Goal: Task Accomplishment & Management: Manage account settings

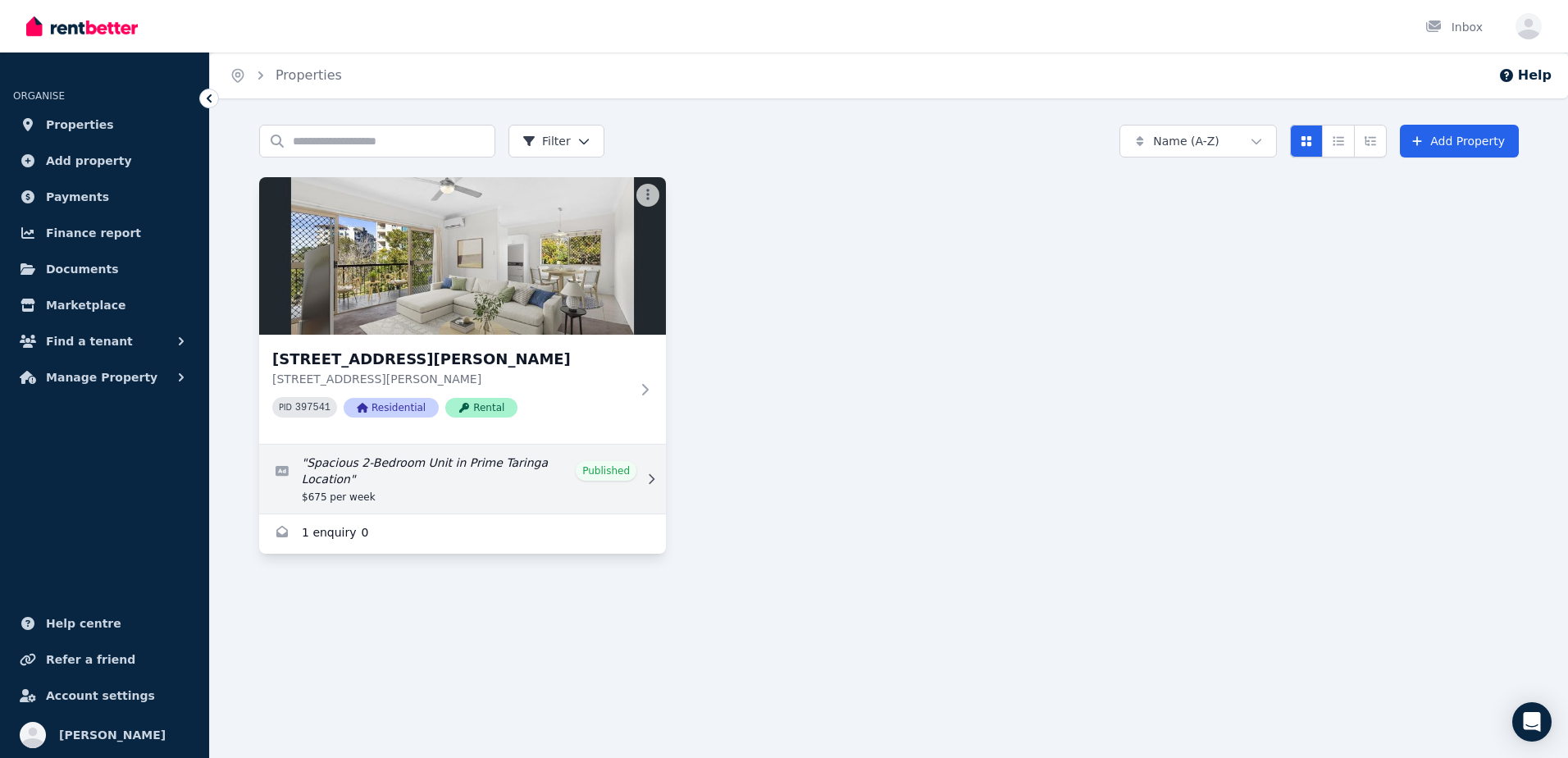
click at [487, 472] on link "Edit listing: Spacious 2-Bedroom Unit in Prime Taringa Location" at bounding box center [463, 479] width 407 height 69
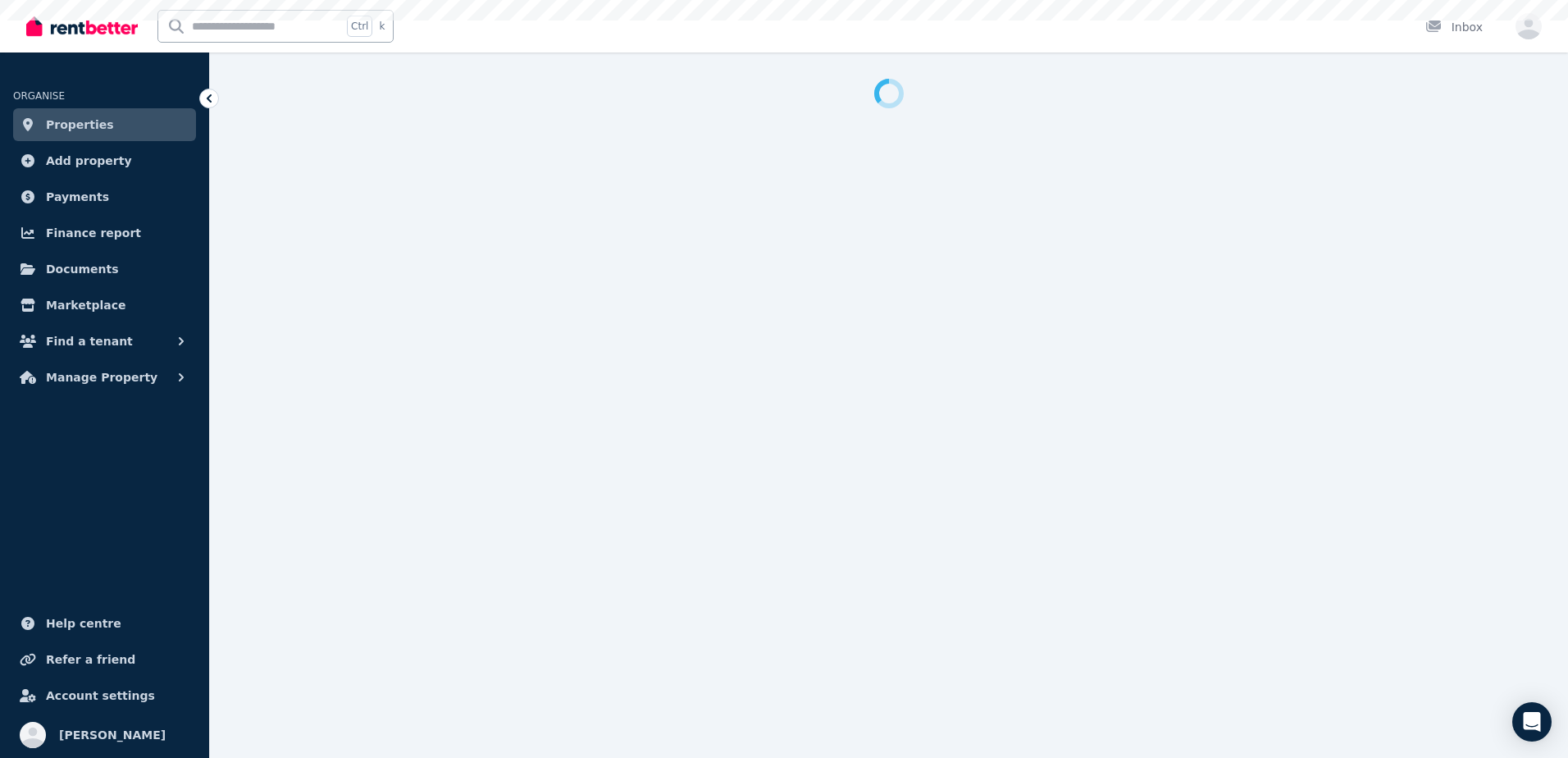
select select "***"
select select "**********"
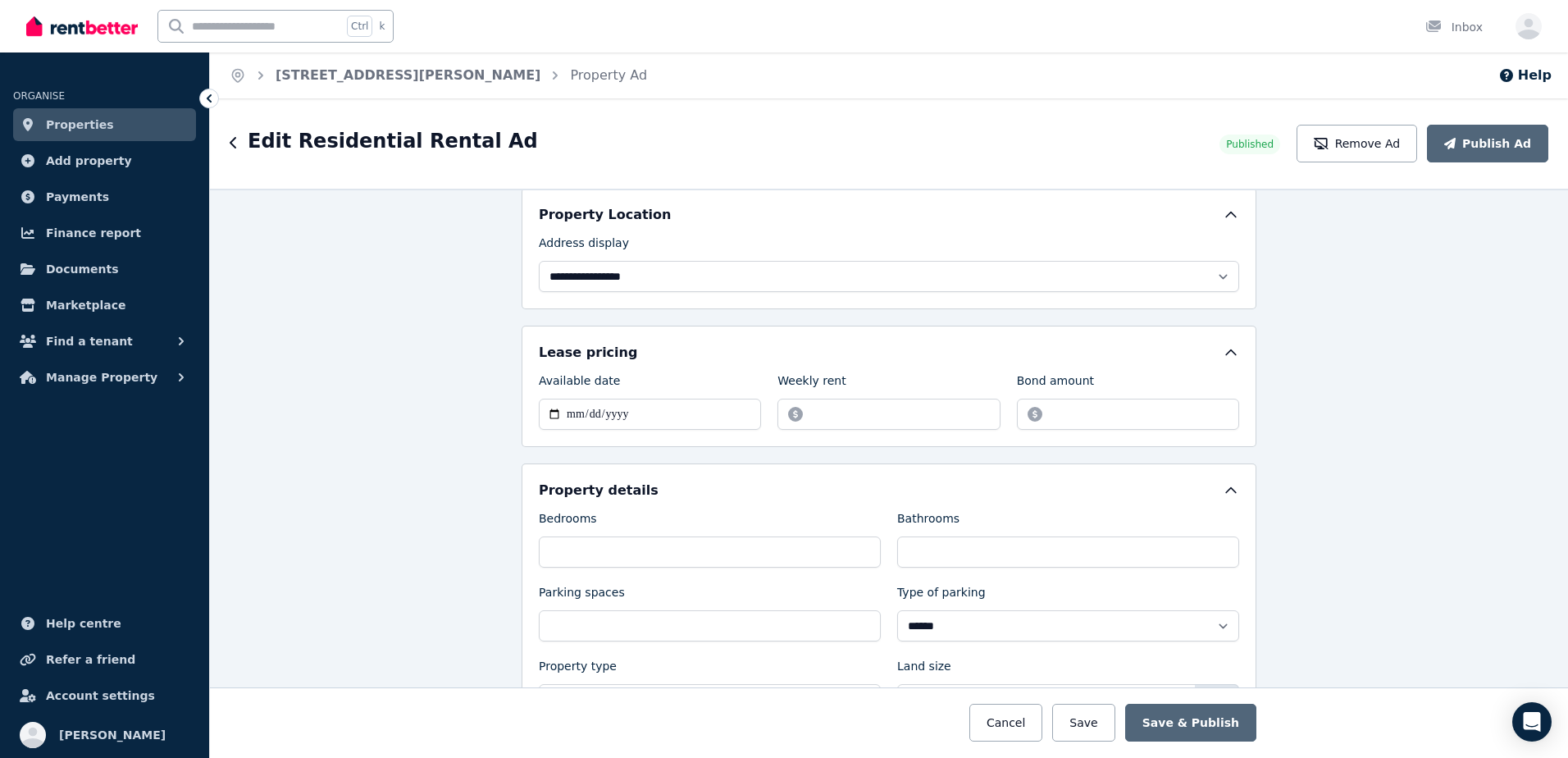
scroll to position [493, 0]
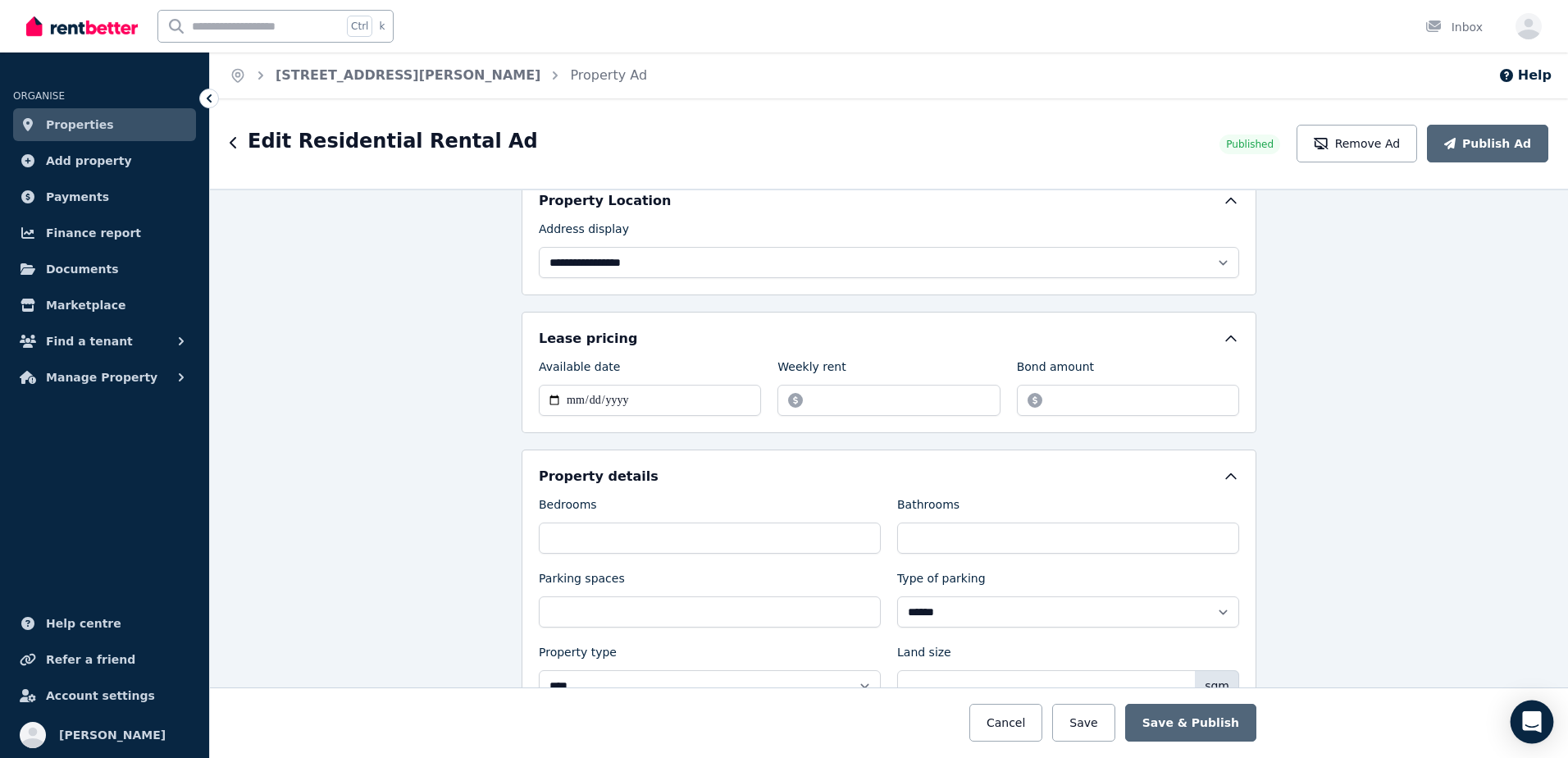
click at [1526, 728] on icon "Open Intercom Messenger" at bounding box center [1531, 722] width 19 height 22
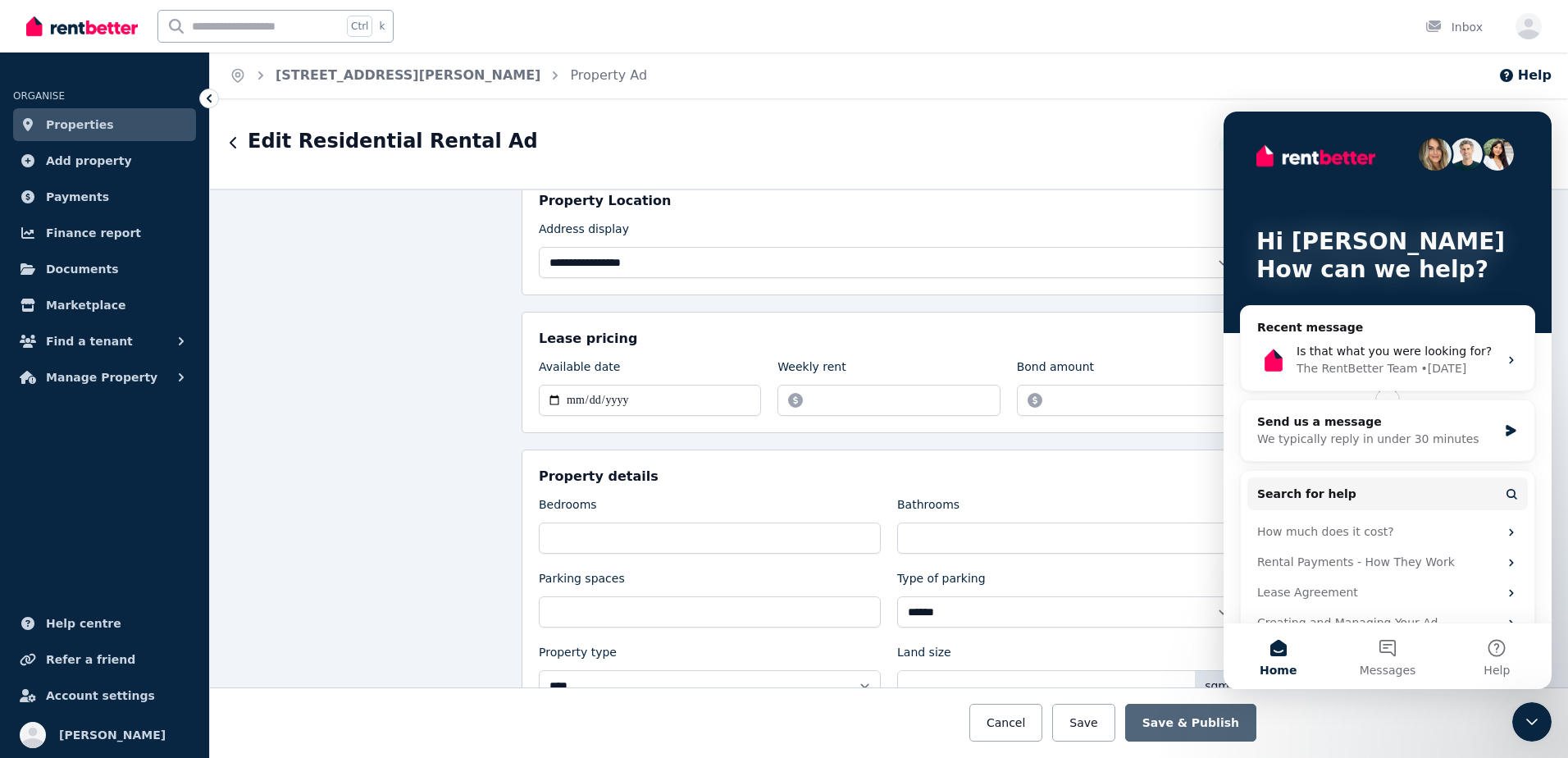
scroll to position [0, 0]
click at [1336, 435] on div "We typically reply in under 30 minutes" at bounding box center [1378, 438] width 241 height 17
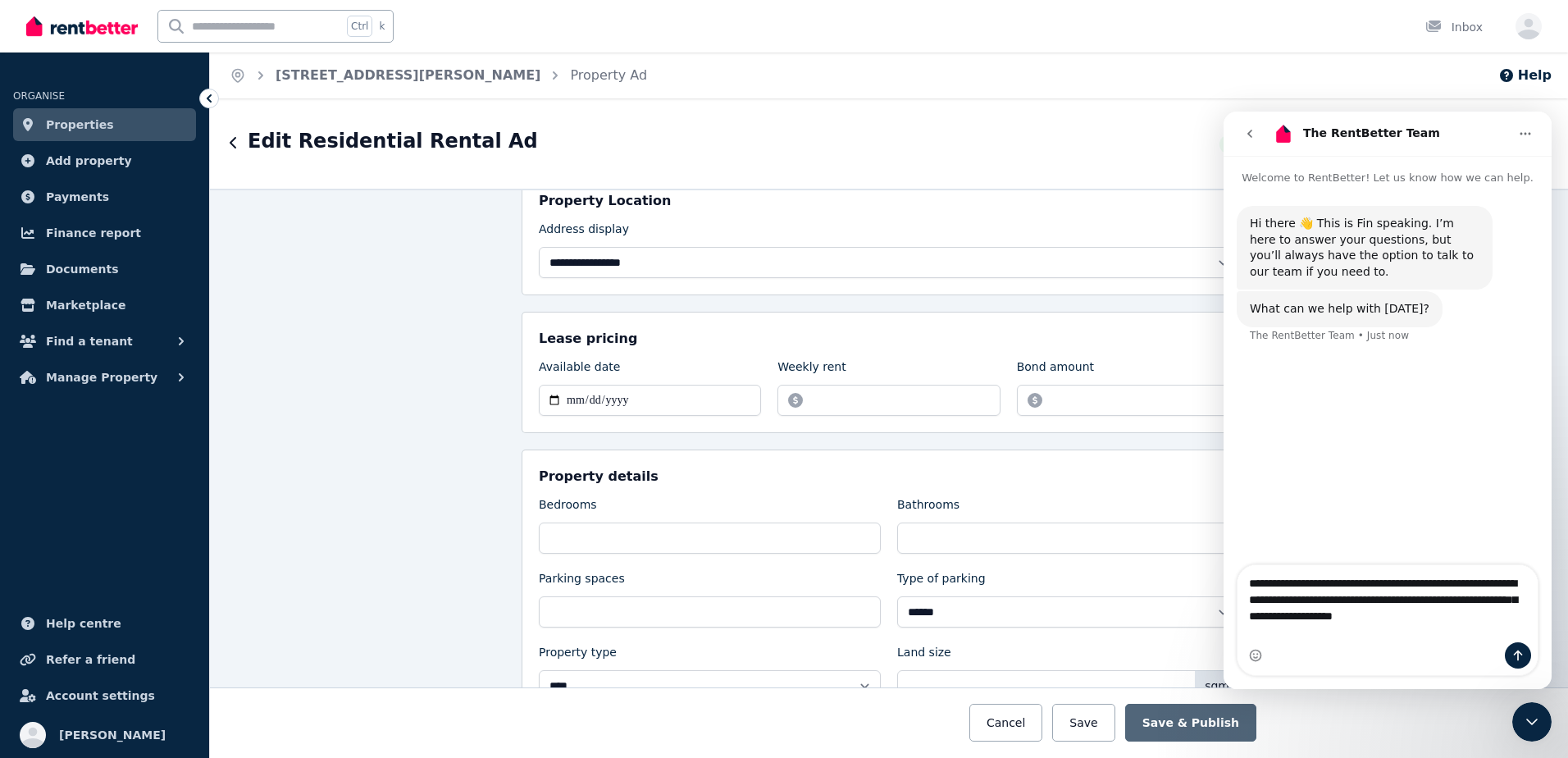
type textarea "**********"
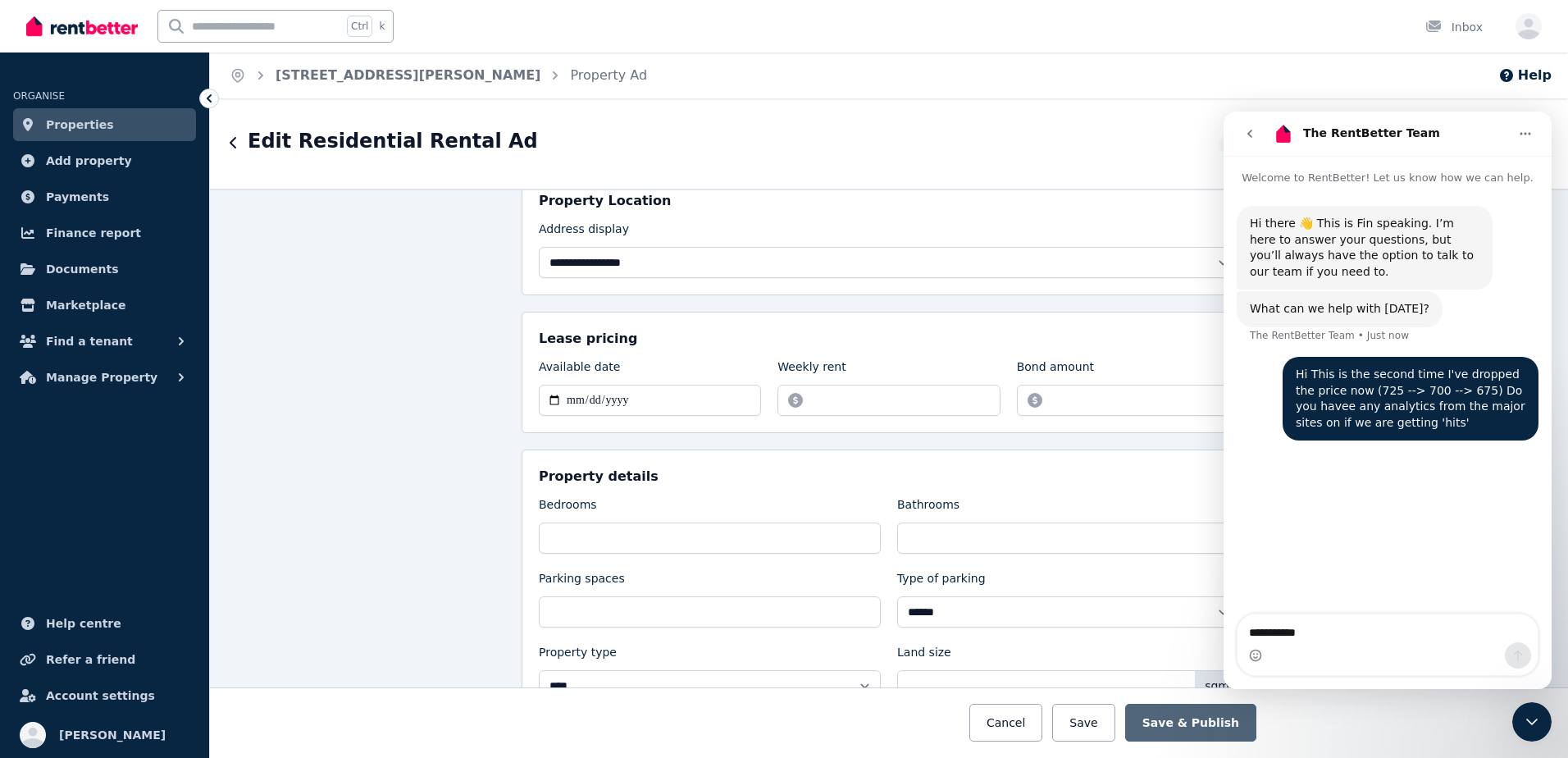
type textarea "**********"
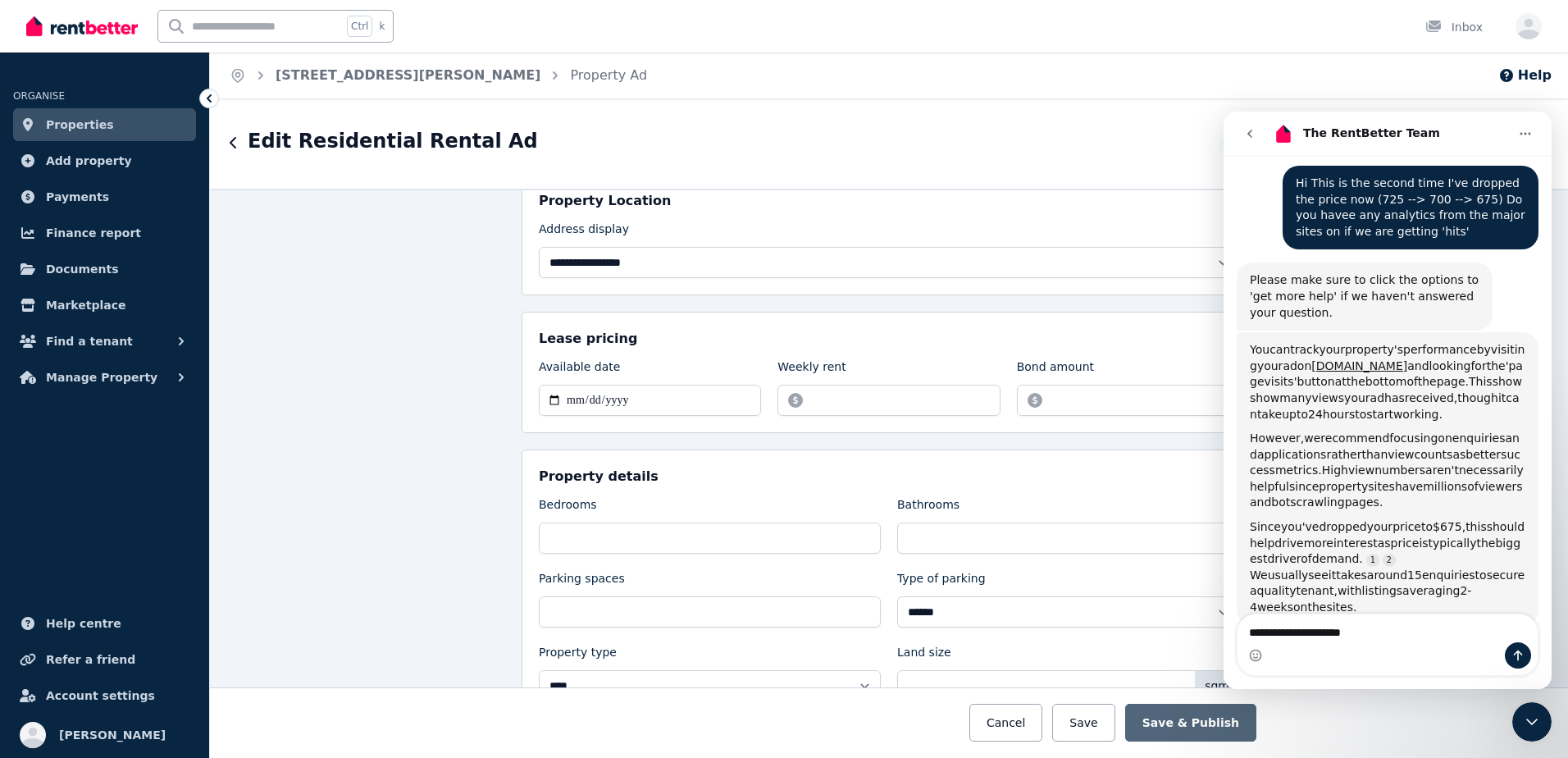
scroll to position [188, 0]
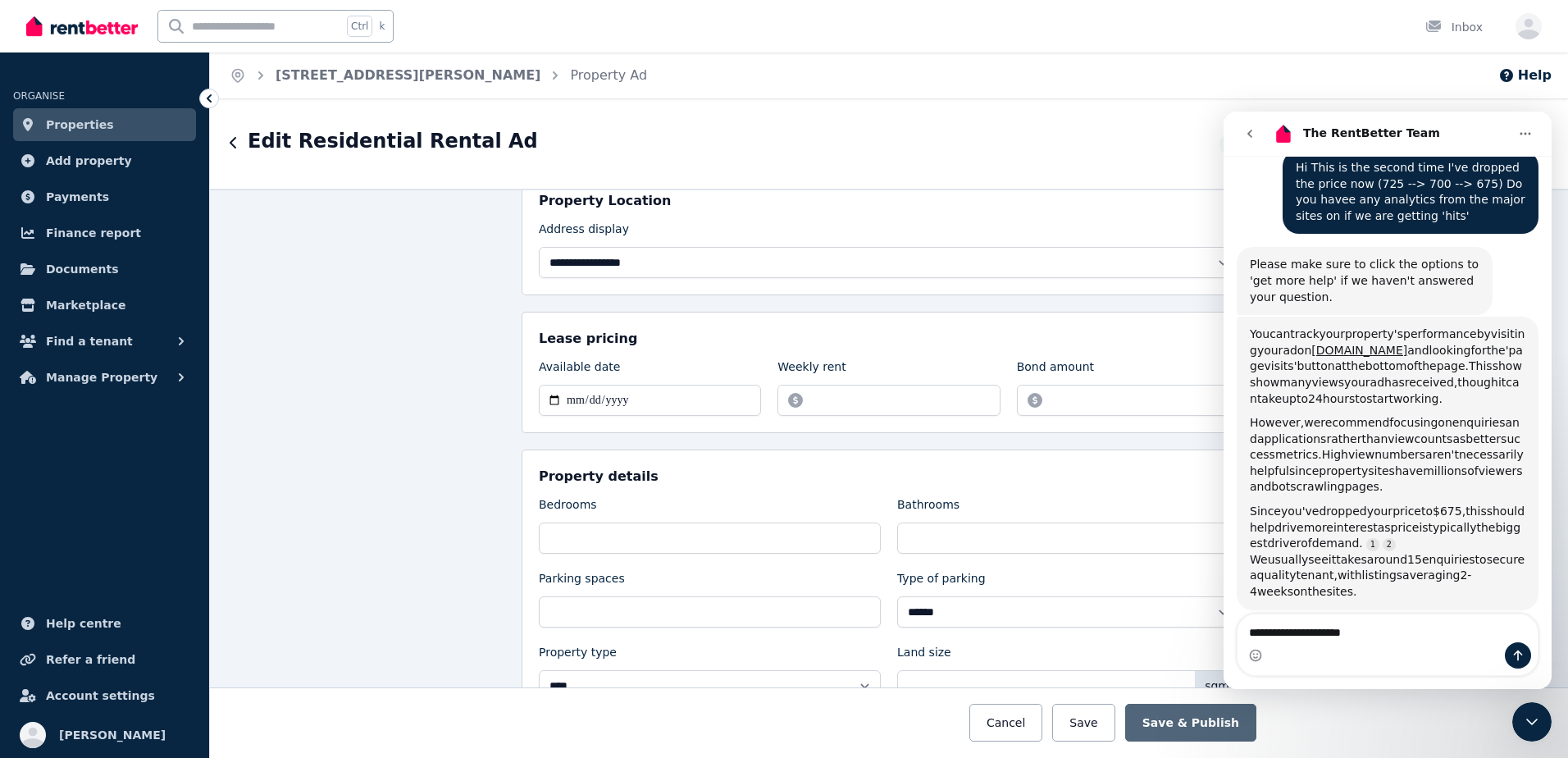
type textarea "**********"
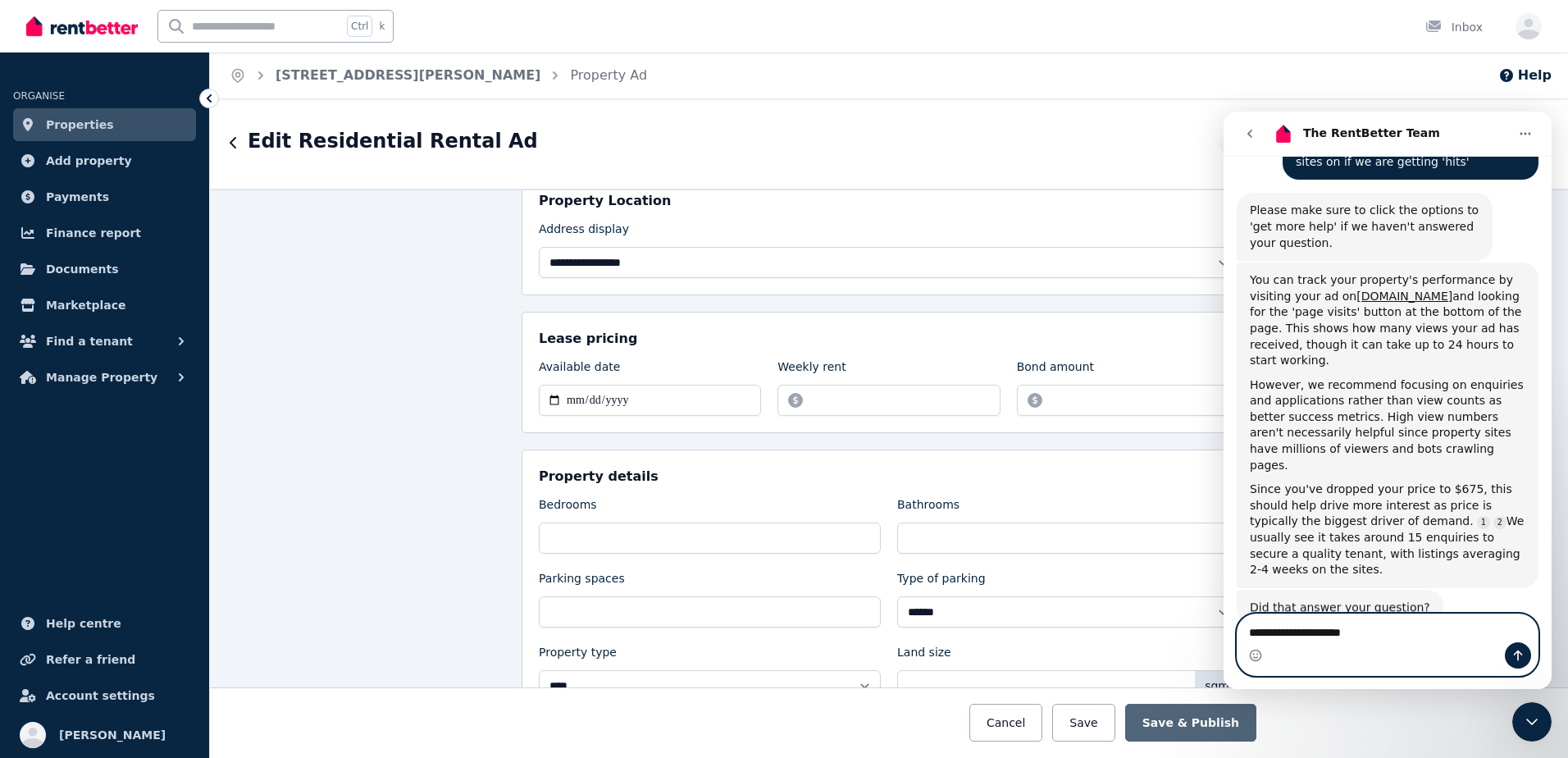
scroll to position [2, 0]
click at [1397, 639] on textarea "**********" at bounding box center [1387, 629] width 300 height 28
drag, startPoint x: 1400, startPoint y: 634, endPoint x: 1129, endPoint y: 613, distance: 271.8
click html "The RentBetter Team Welcome to RentBetter! Let us know how we can help. Hi ther…"
click at [1391, 617] on textarea "Message…" at bounding box center [1387, 629] width 300 height 28
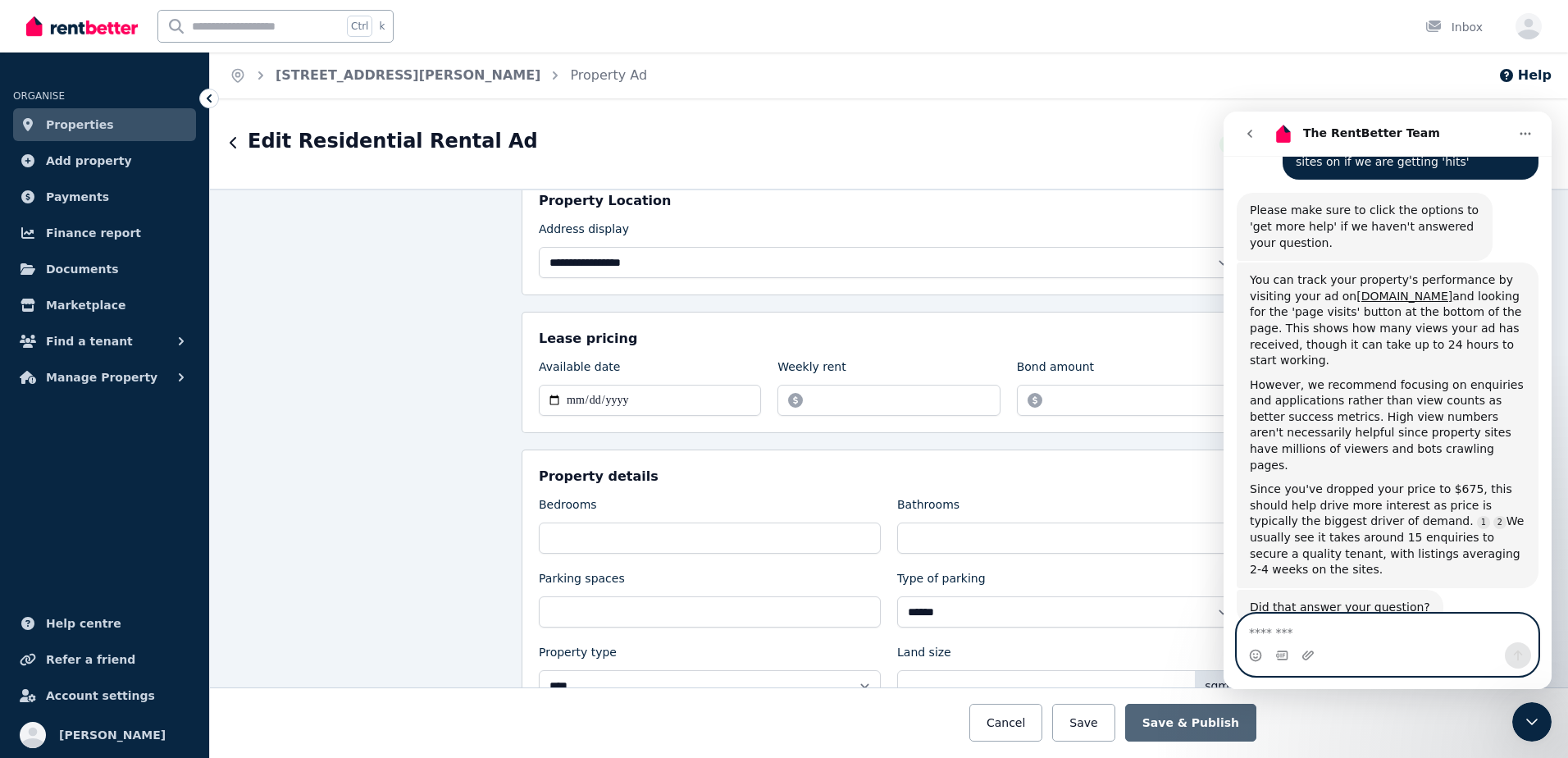
click at [1371, 636] on textarea "Message…" at bounding box center [1387, 629] width 300 height 28
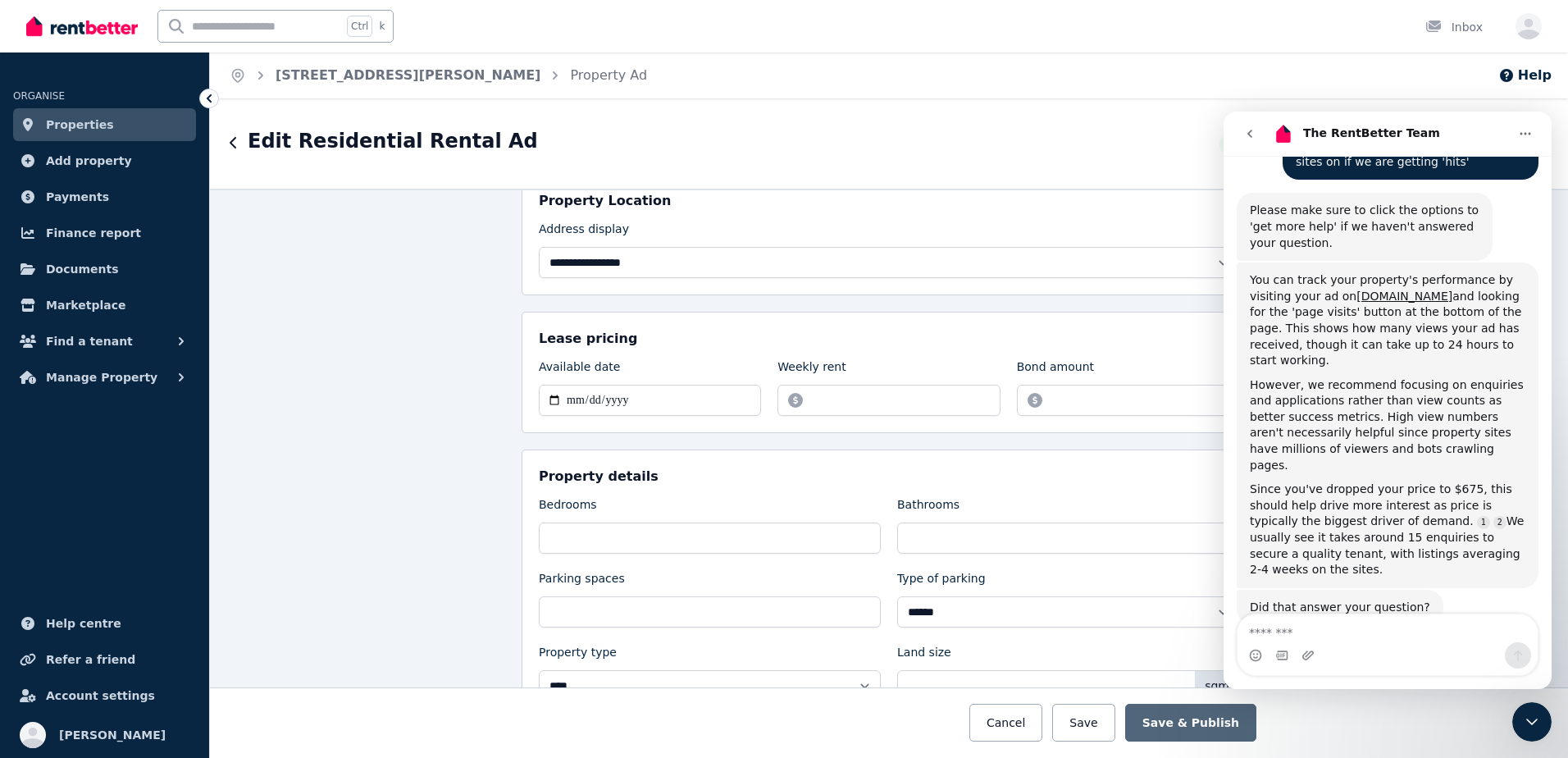
click at [1537, 724] on icon "Close Intercom Messenger" at bounding box center [1532, 721] width 20 height 20
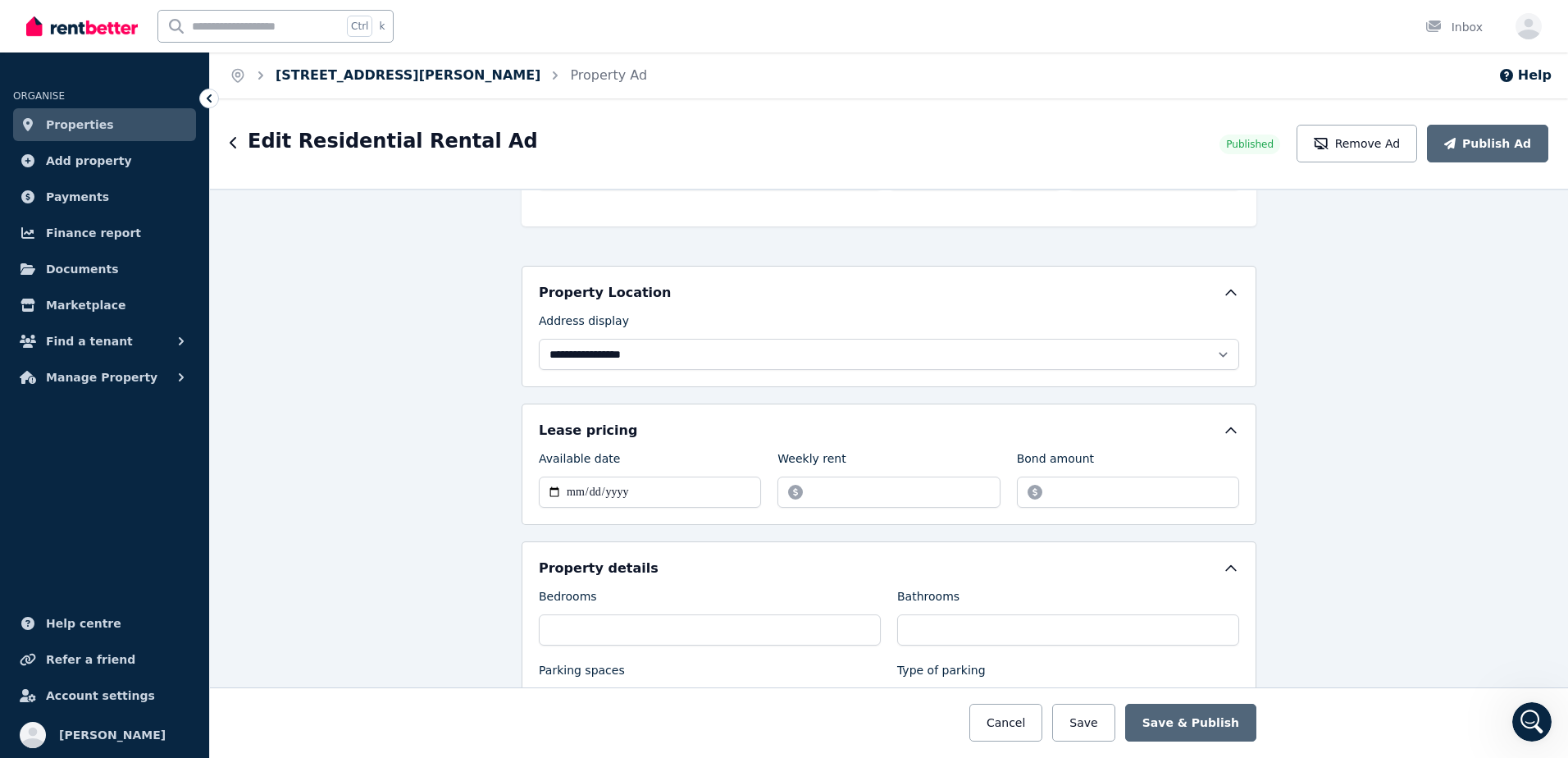
scroll to position [328, 0]
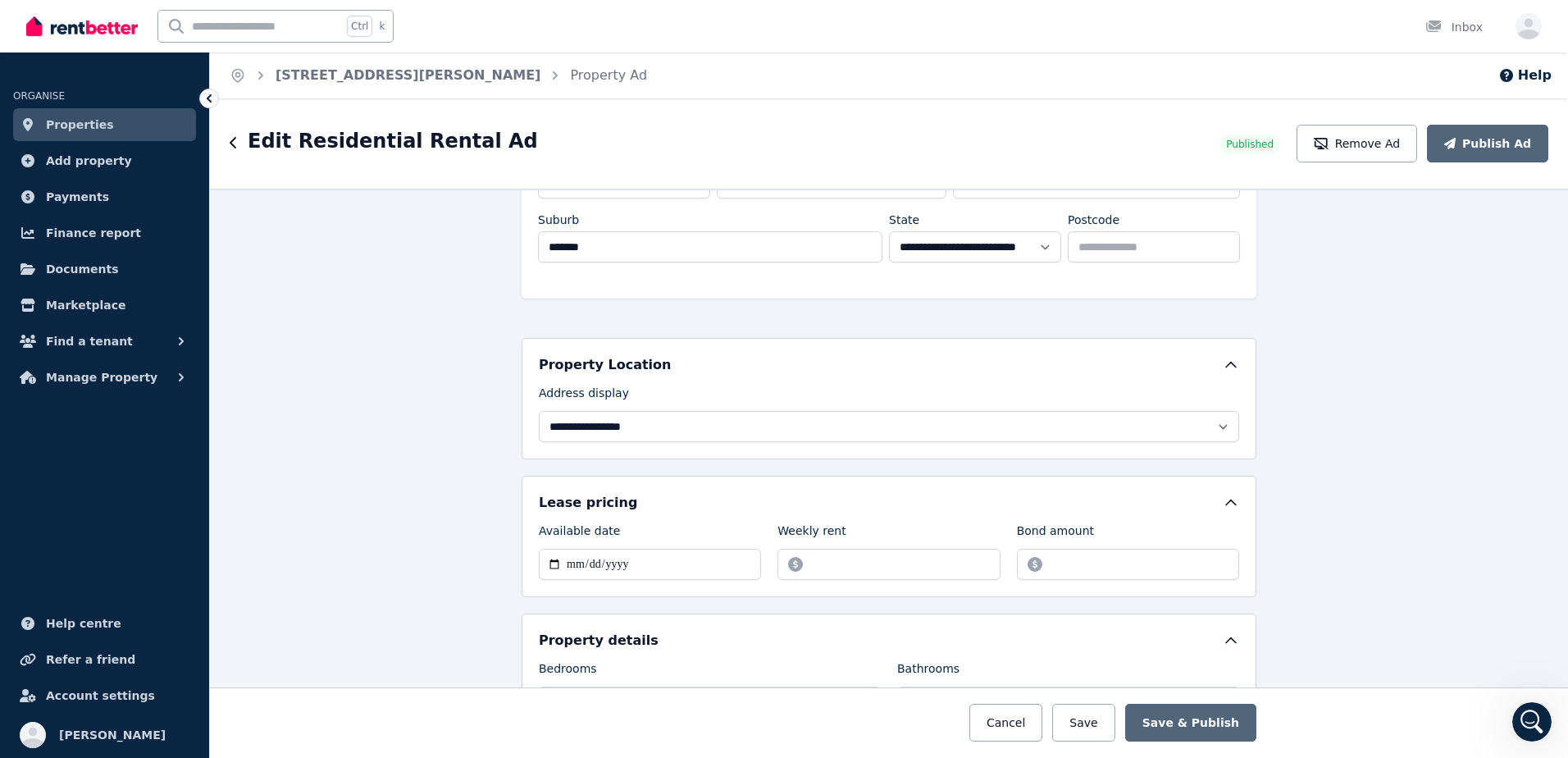
click at [71, 121] on span "Properties" at bounding box center [80, 124] width 68 height 20
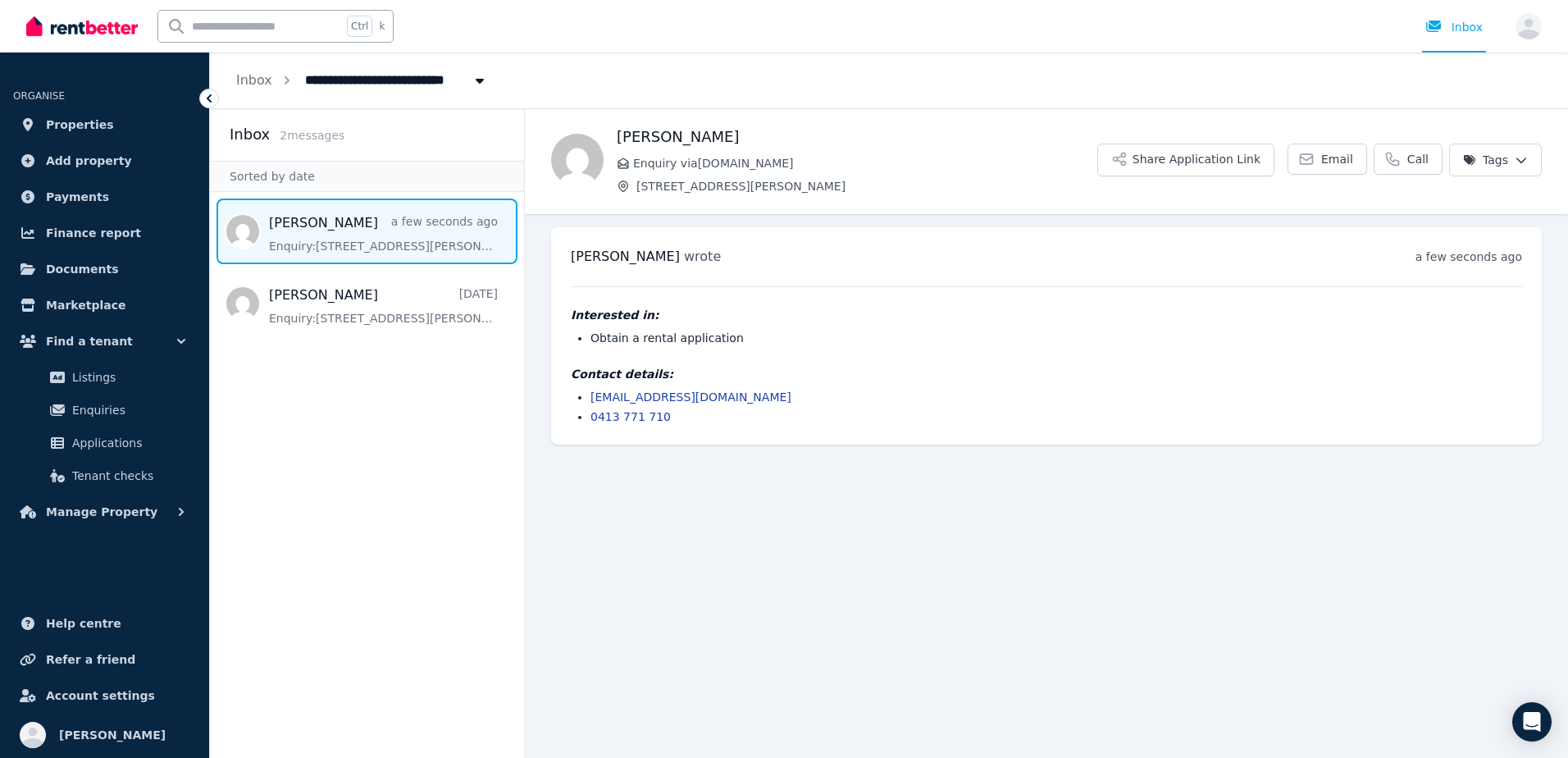
click at [750, 391] on li "kanezxzx@gmail.com" at bounding box center [1056, 397] width 932 height 17
drag, startPoint x: 746, startPoint y: 399, endPoint x: 586, endPoint y: 394, distance: 160.1
click at [586, 394] on ul "kanezxzx@gmail.com 0413 771 710" at bounding box center [1046, 407] width 951 height 37
drag, startPoint x: 586, startPoint y: 394, endPoint x: 698, endPoint y: 474, distance: 137.6
click at [698, 474] on main "Back abdullah albaqawi Enquiry via RealEstate.com.au Unit 8/162 Swann Rd, Tarin…" at bounding box center [1046, 433] width 1043 height 649
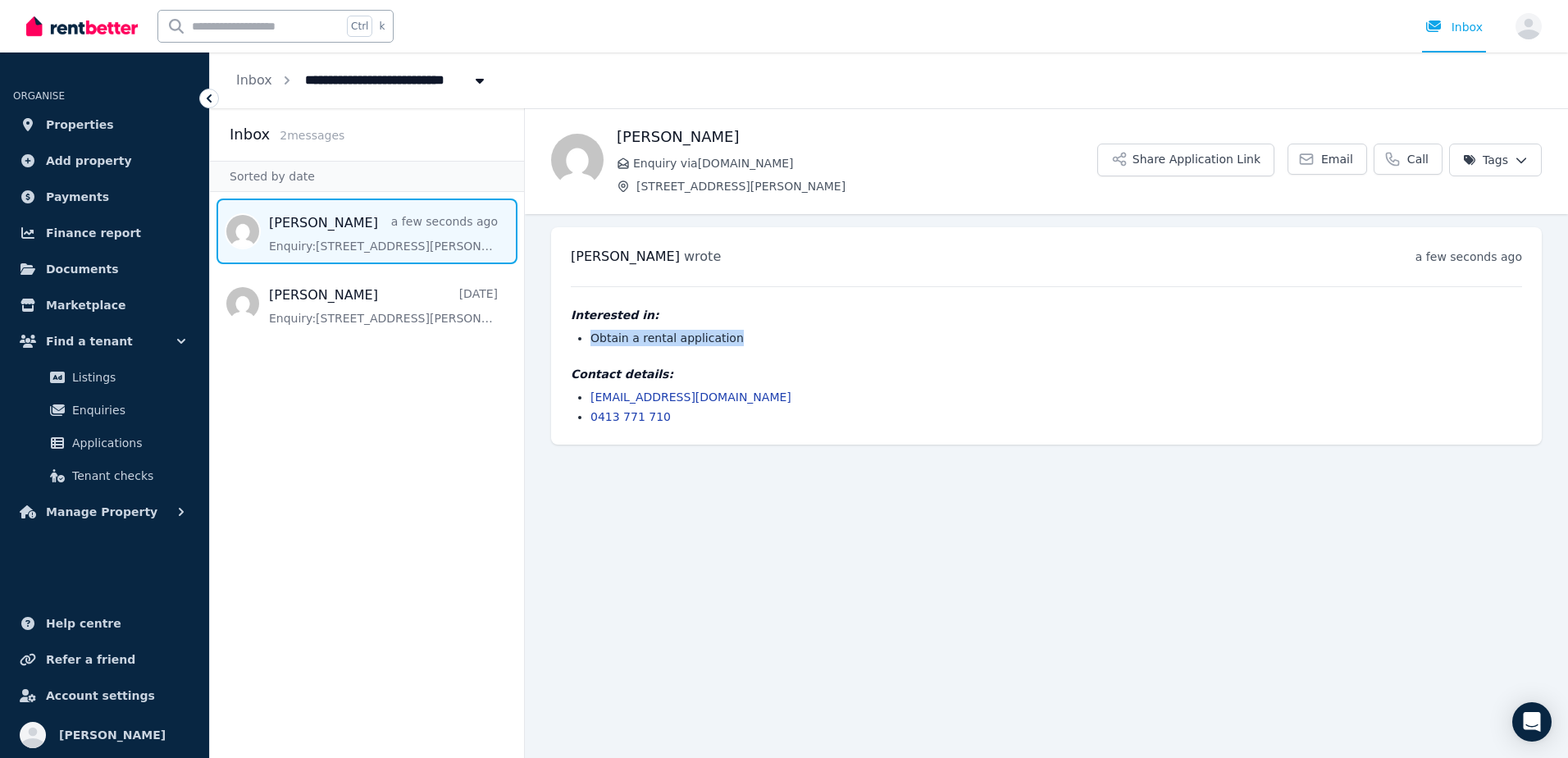
drag, startPoint x: 742, startPoint y: 338, endPoint x: 585, endPoint y: 333, distance: 157.1
click at [585, 333] on ul "Obtain a rental application" at bounding box center [1046, 338] width 951 height 17
drag, startPoint x: 585, startPoint y: 333, endPoint x: 600, endPoint y: 472, distance: 139.8
click at [724, 548] on main "Back abdullah albaqawi Enquiry via RealEstate.com.au Unit 8/162 Swann Rd, Tarin…" at bounding box center [1046, 433] width 1043 height 649
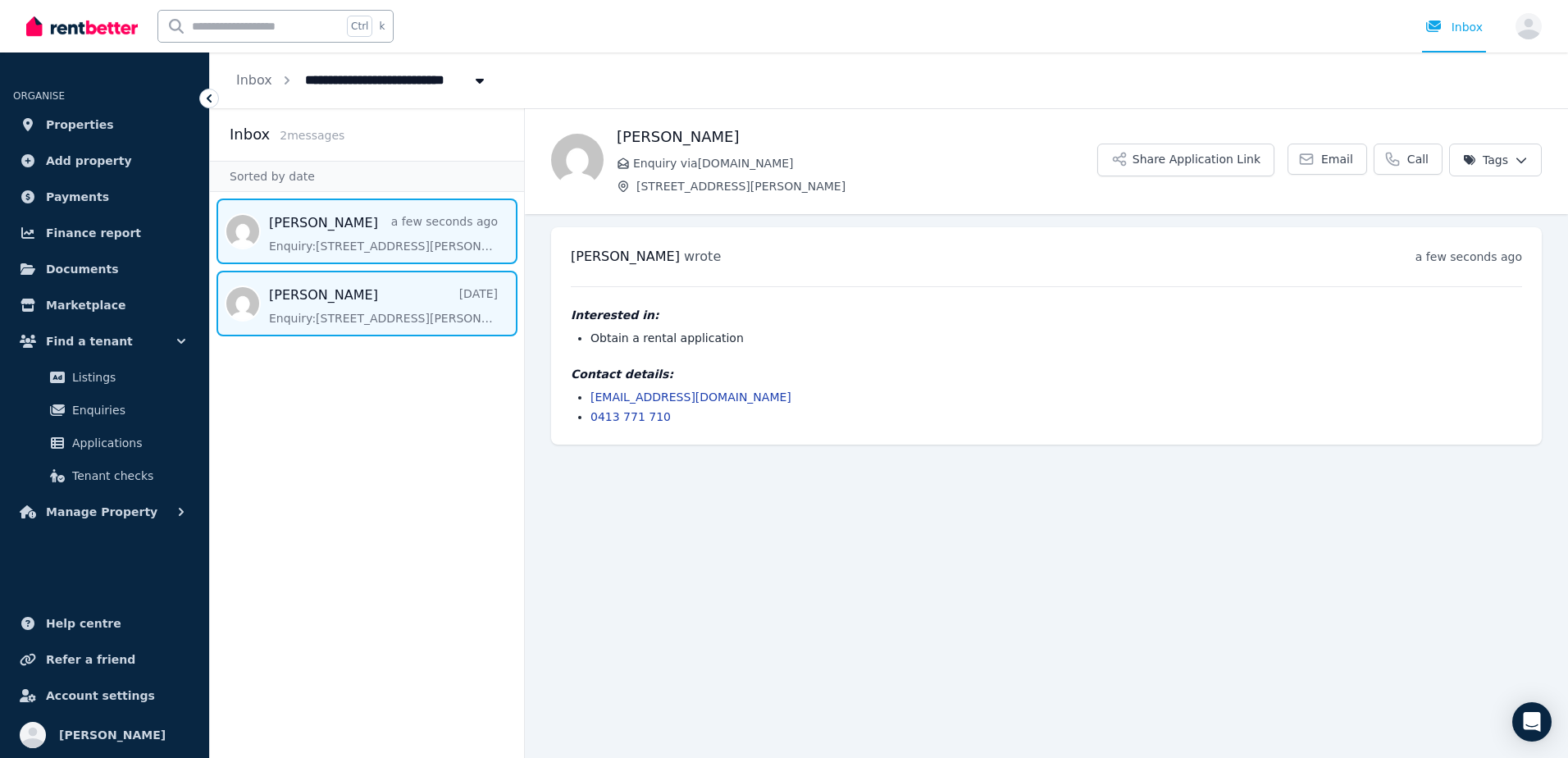
click at [347, 312] on span "Message list" at bounding box center [367, 303] width 314 height 65
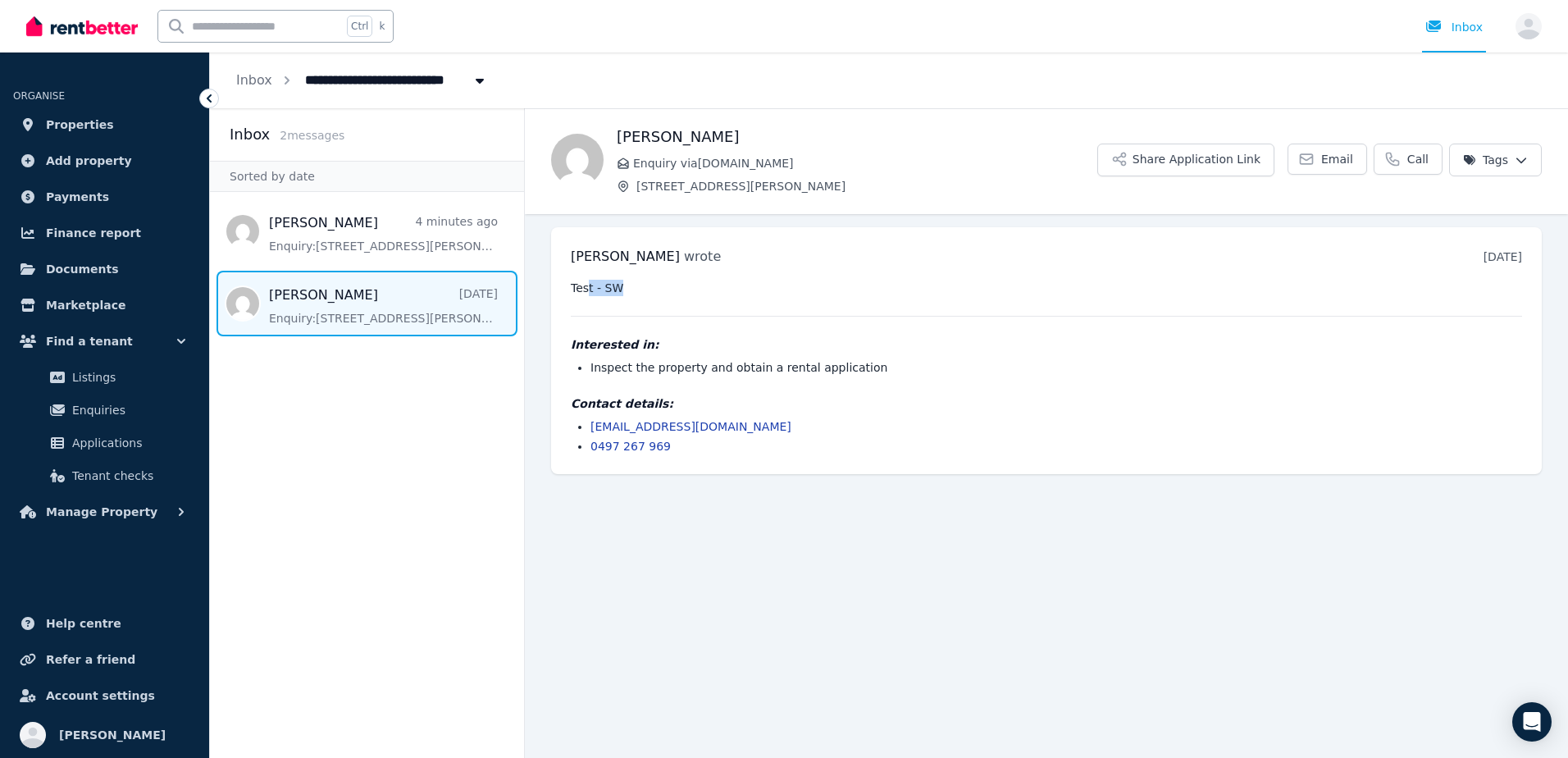
drag, startPoint x: 629, startPoint y: 282, endPoint x: 587, endPoint y: 282, distance: 42.0
click at [587, 282] on pre "Test - SW" at bounding box center [1046, 287] width 951 height 17
click at [577, 282] on pre "Test - SW" at bounding box center [1046, 287] width 951 height 17
drag, startPoint x: 577, startPoint y: 282, endPoint x: 579, endPoint y: 300, distance: 18.1
click at [579, 300] on div "Test - SW Interested in: Inspect the property and obtain a rental application C…" at bounding box center [1046, 366] width 951 height 175
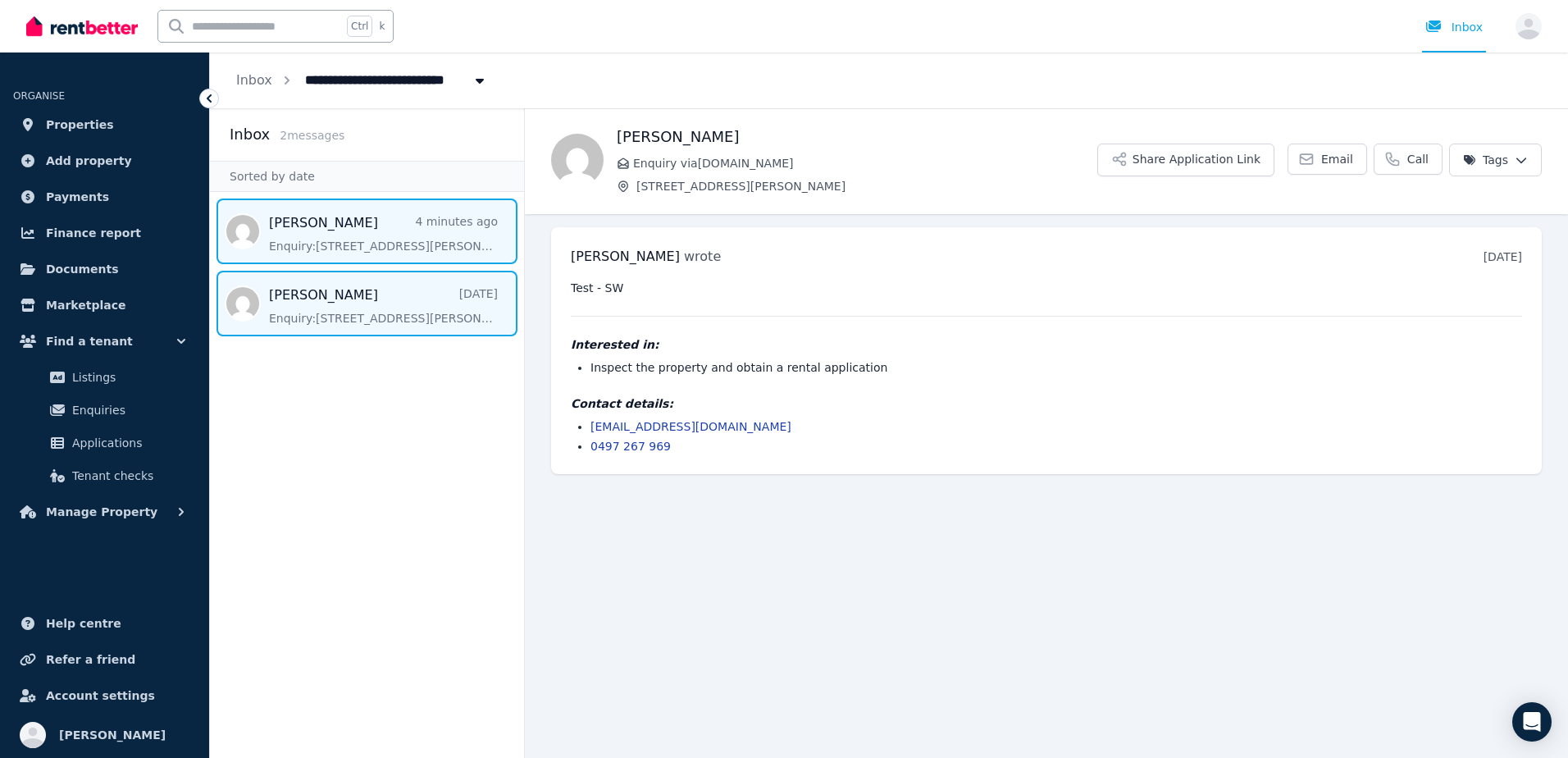
click at [323, 227] on span "Message list" at bounding box center [367, 231] width 314 height 65
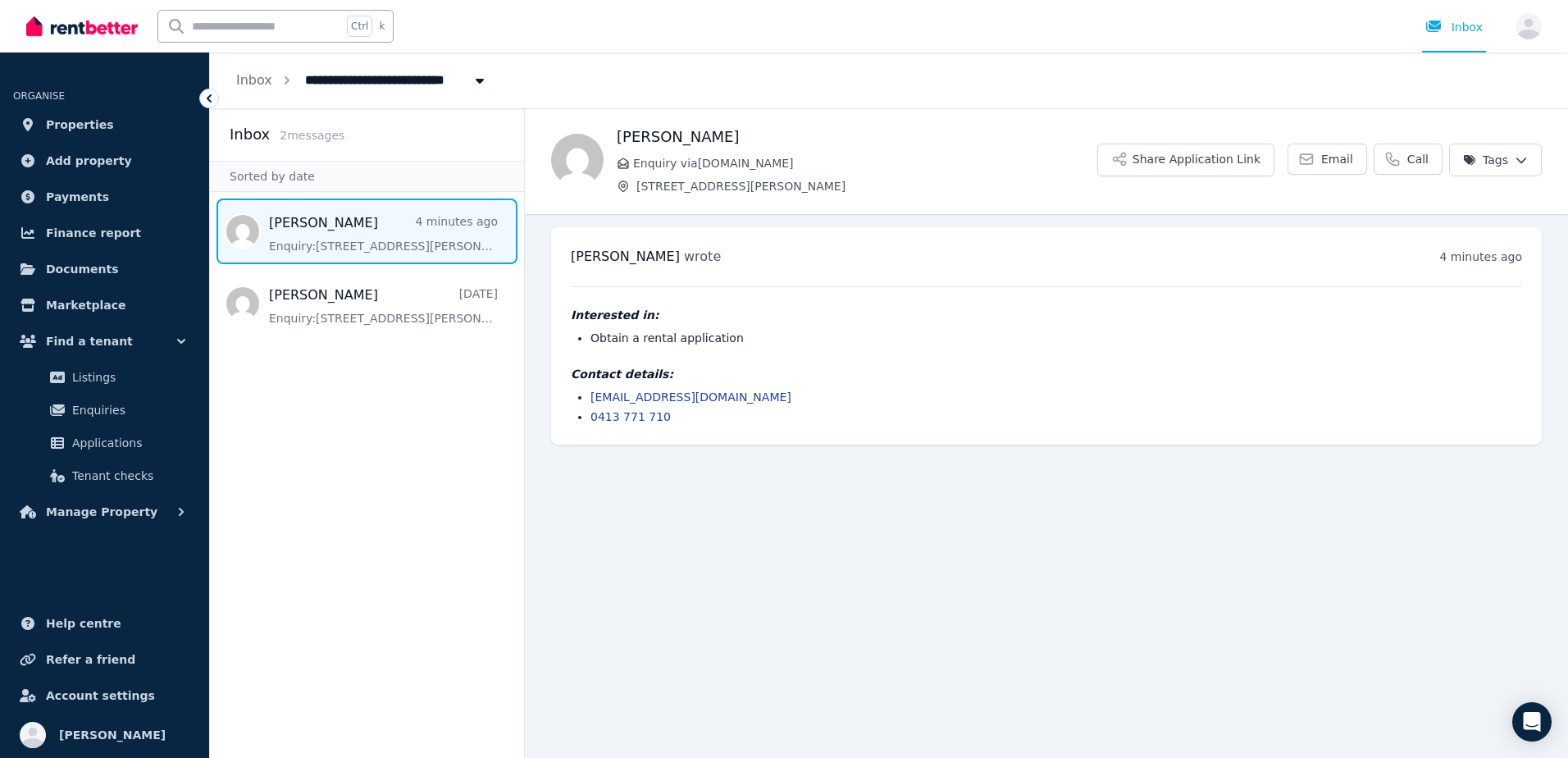
click at [712, 500] on main "Back abdullah albaqawi Enquiry via RealEstate.com.au Unit 8/162 Swann Rd, Tarin…" at bounding box center [1046, 433] width 1043 height 649
click at [623, 484] on main "Back abdullah albaqawi Enquiry via RealEstate.com.au Unit 8/162 Swann Rd, Tarin…" at bounding box center [1046, 433] width 1043 height 649
drag, startPoint x: 749, startPoint y: 143, endPoint x: 615, endPoint y: 143, distance: 134.0
click at [615, 143] on div "abdullah albaqawi Enquiry via RealEstate.com.au Unit 8/162 Swann Rd, Taringa Sh…" at bounding box center [1046, 160] width 1043 height 69
click at [753, 510] on main "Back abdullah albaqawi Enquiry via RealEstate.com.au Unit 8/162 Swann Rd, Tarin…" at bounding box center [1046, 433] width 1043 height 649
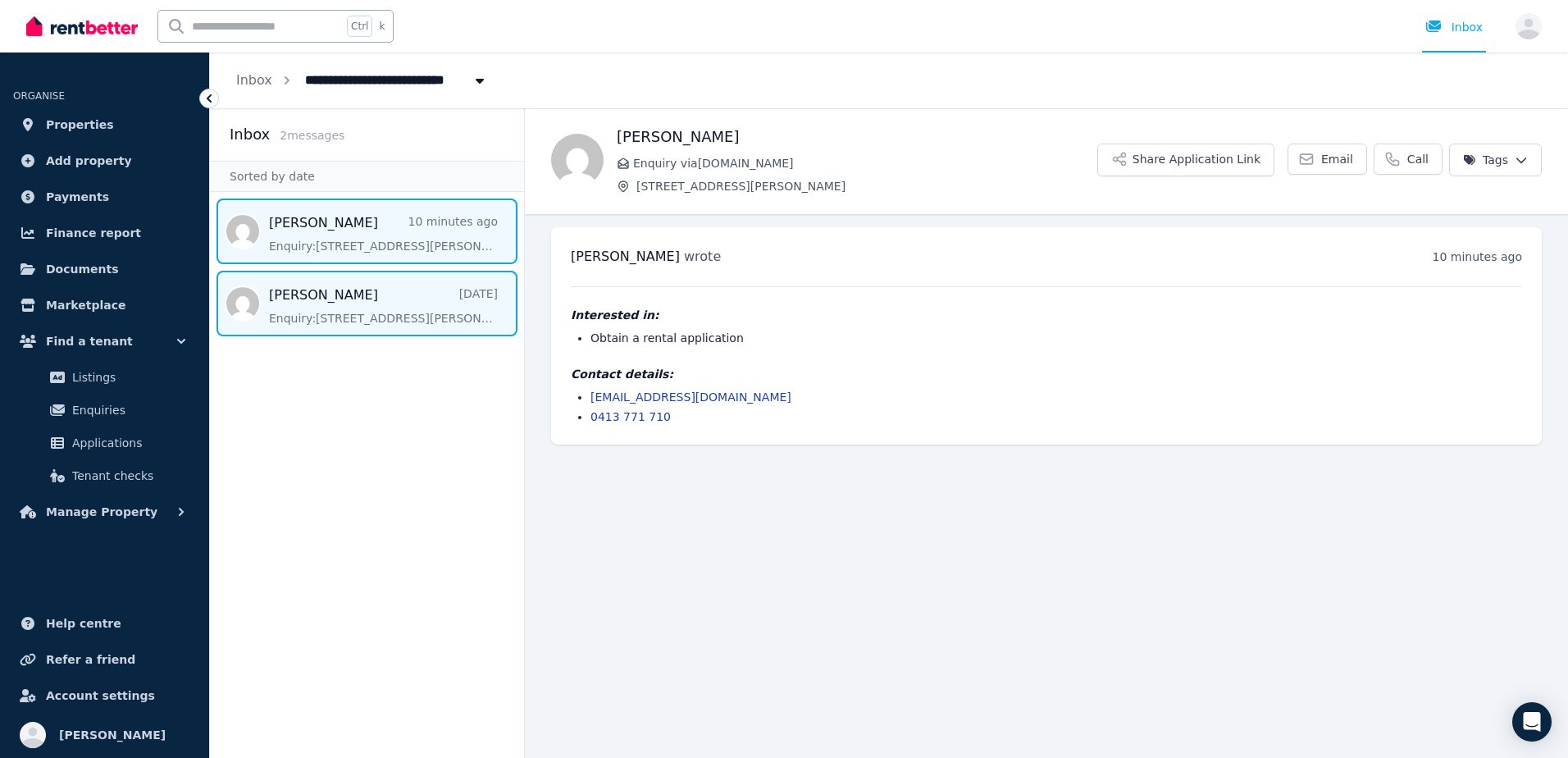
click at [337, 307] on span "Message list" at bounding box center [367, 303] width 314 height 65
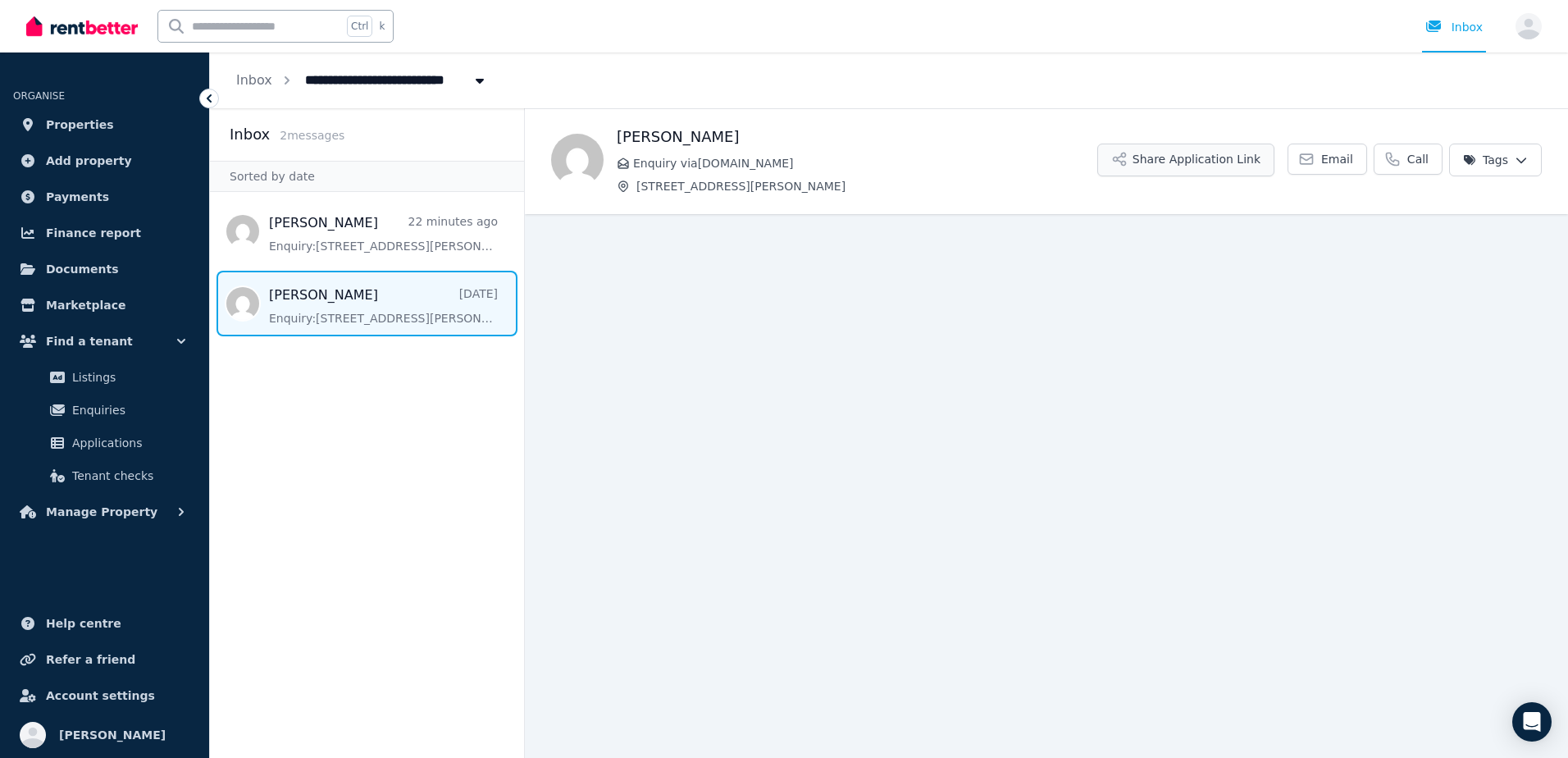
click at [1157, 165] on button "Share Application Link" at bounding box center [1186, 159] width 178 height 33
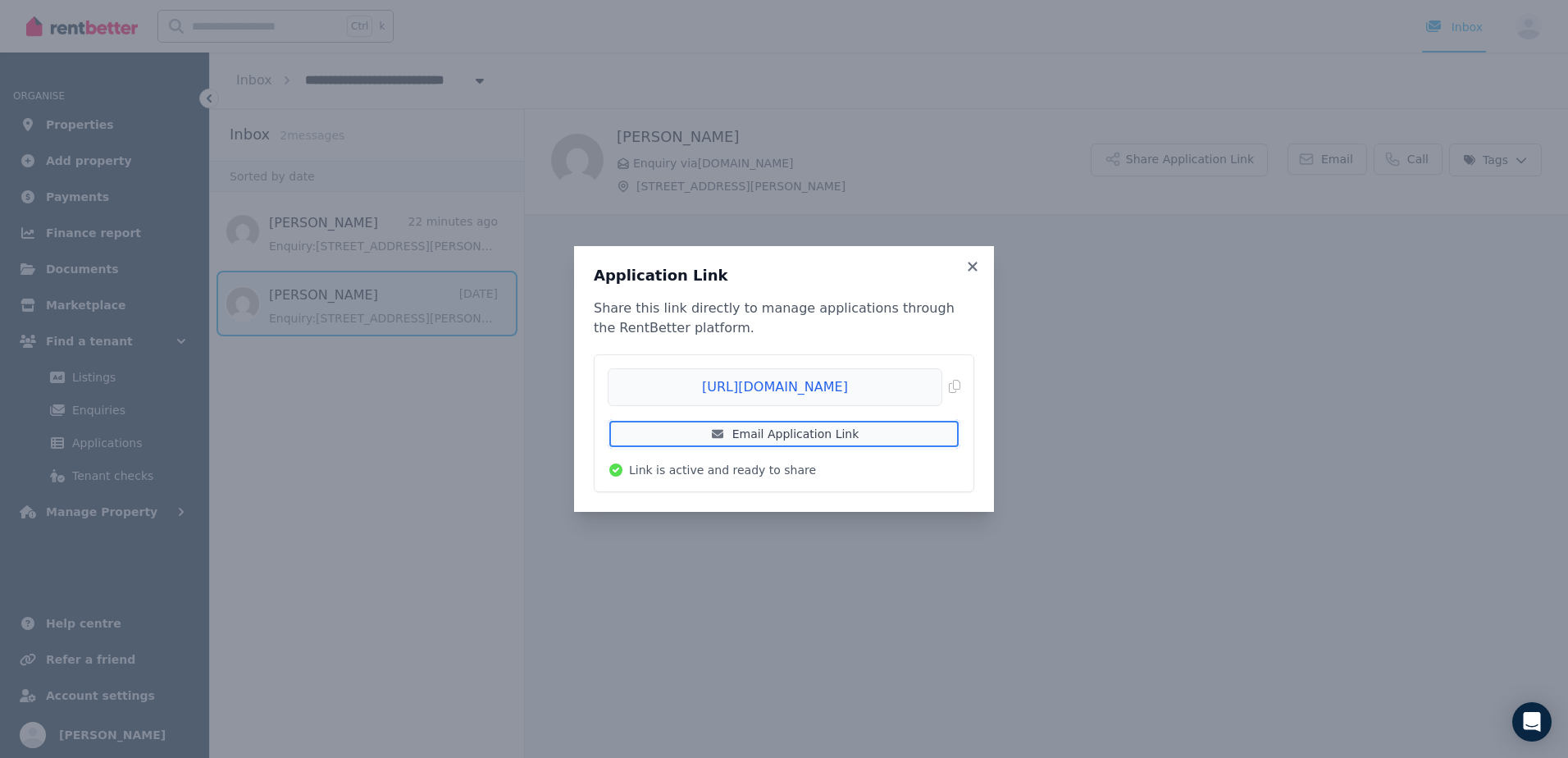
click at [866, 433] on link "Email Application Link" at bounding box center [784, 434] width 352 height 30
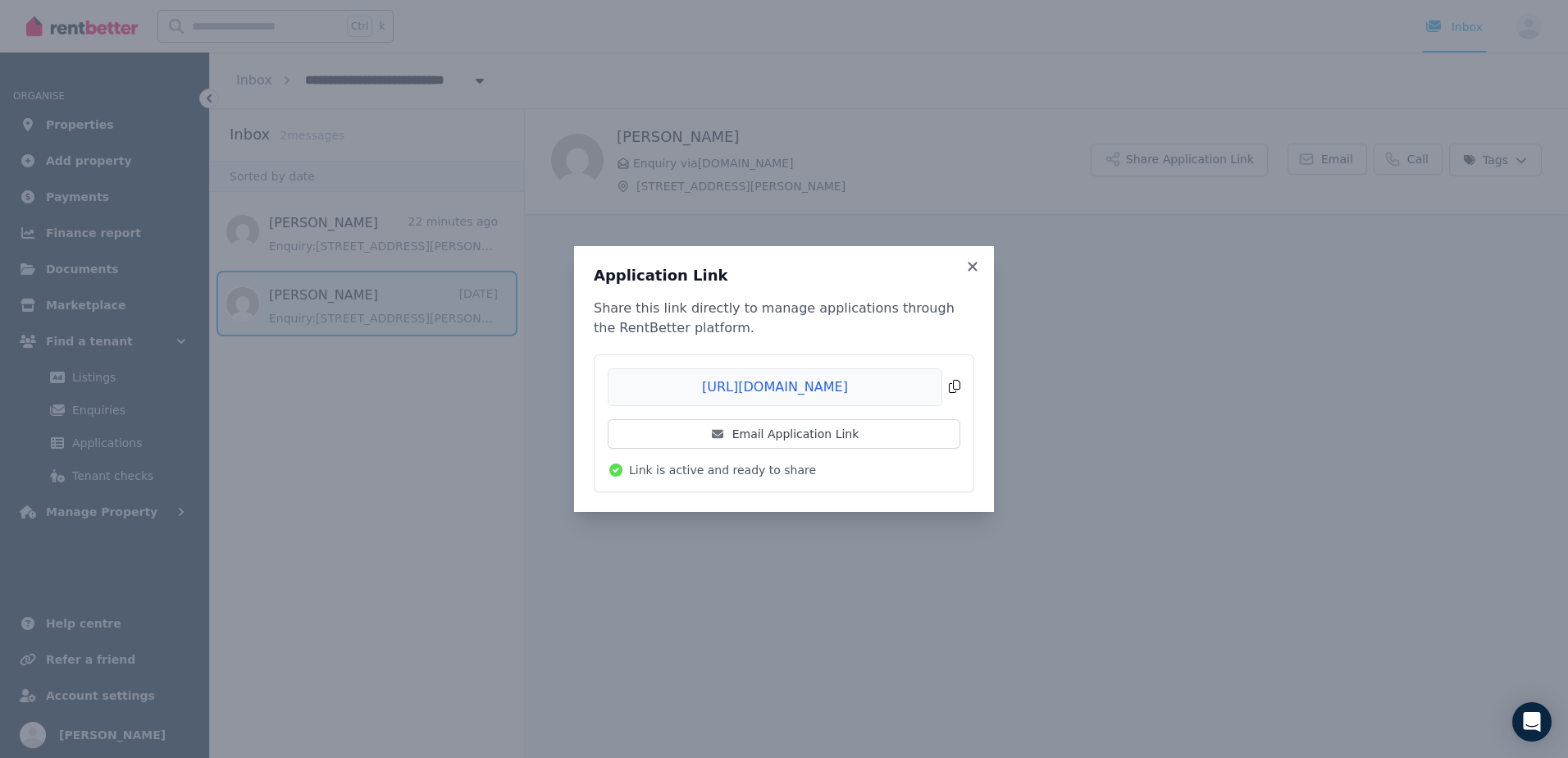
click at [953, 384] on span "Copied!" at bounding box center [784, 387] width 352 height 38
click at [978, 265] on icon at bounding box center [972, 266] width 17 height 15
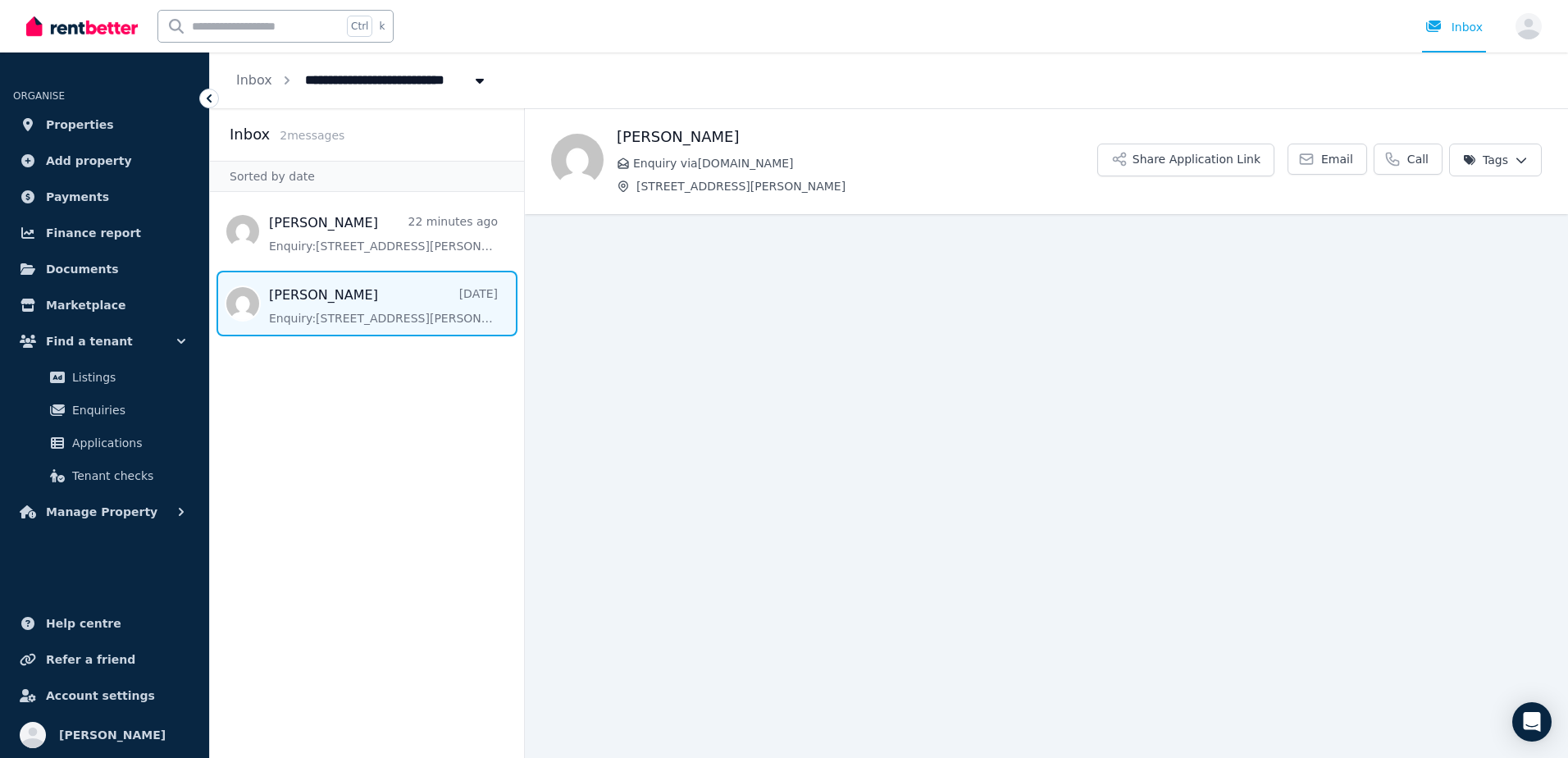
click at [1049, 278] on main "Back [PERSON_NAME] Enquiry via [DOMAIN_NAME] [STREET_ADDRESS][PERSON_NAME] Shar…" at bounding box center [1046, 433] width 1043 height 649
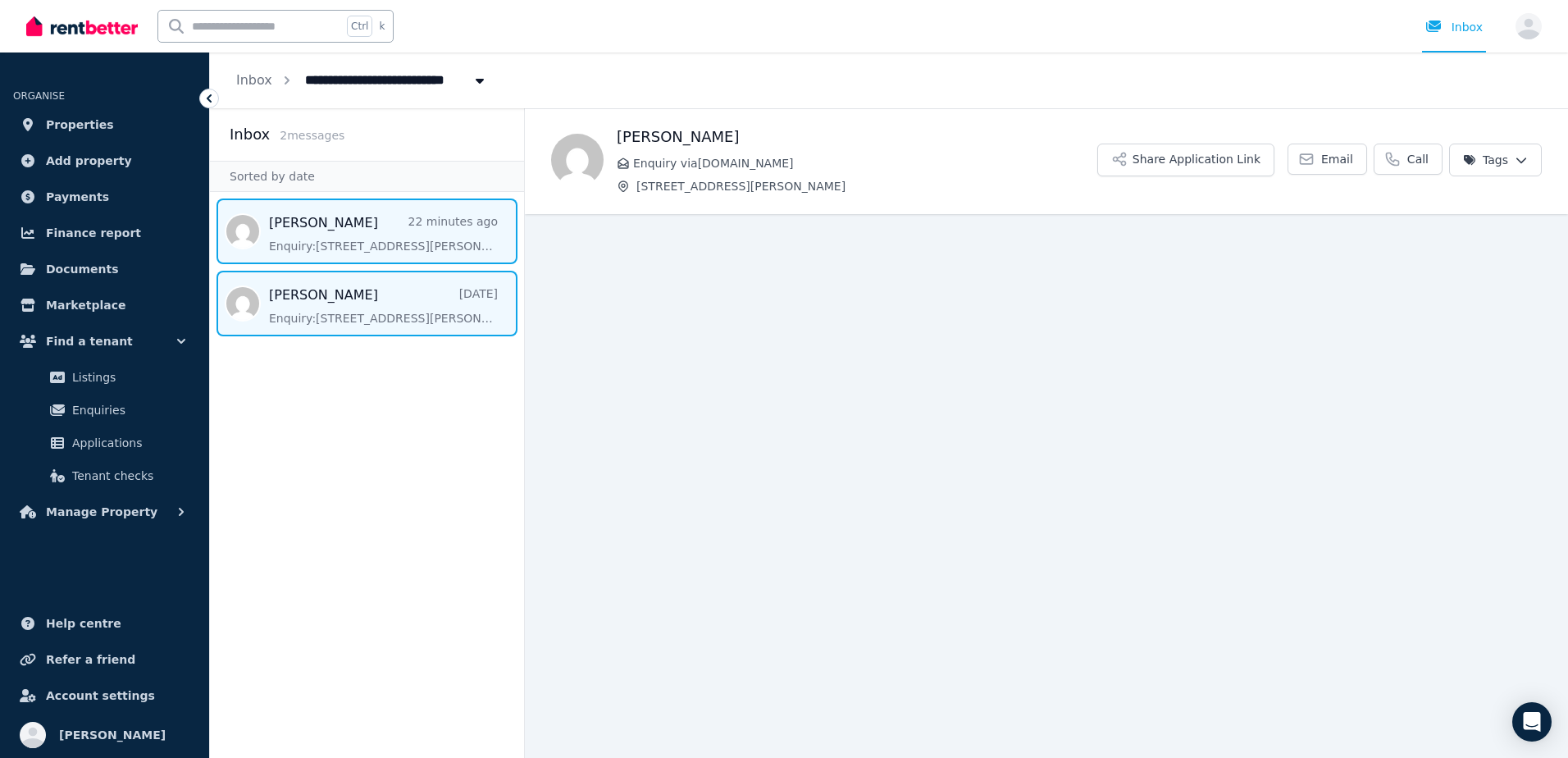
click at [391, 235] on span "Message list" at bounding box center [367, 231] width 314 height 65
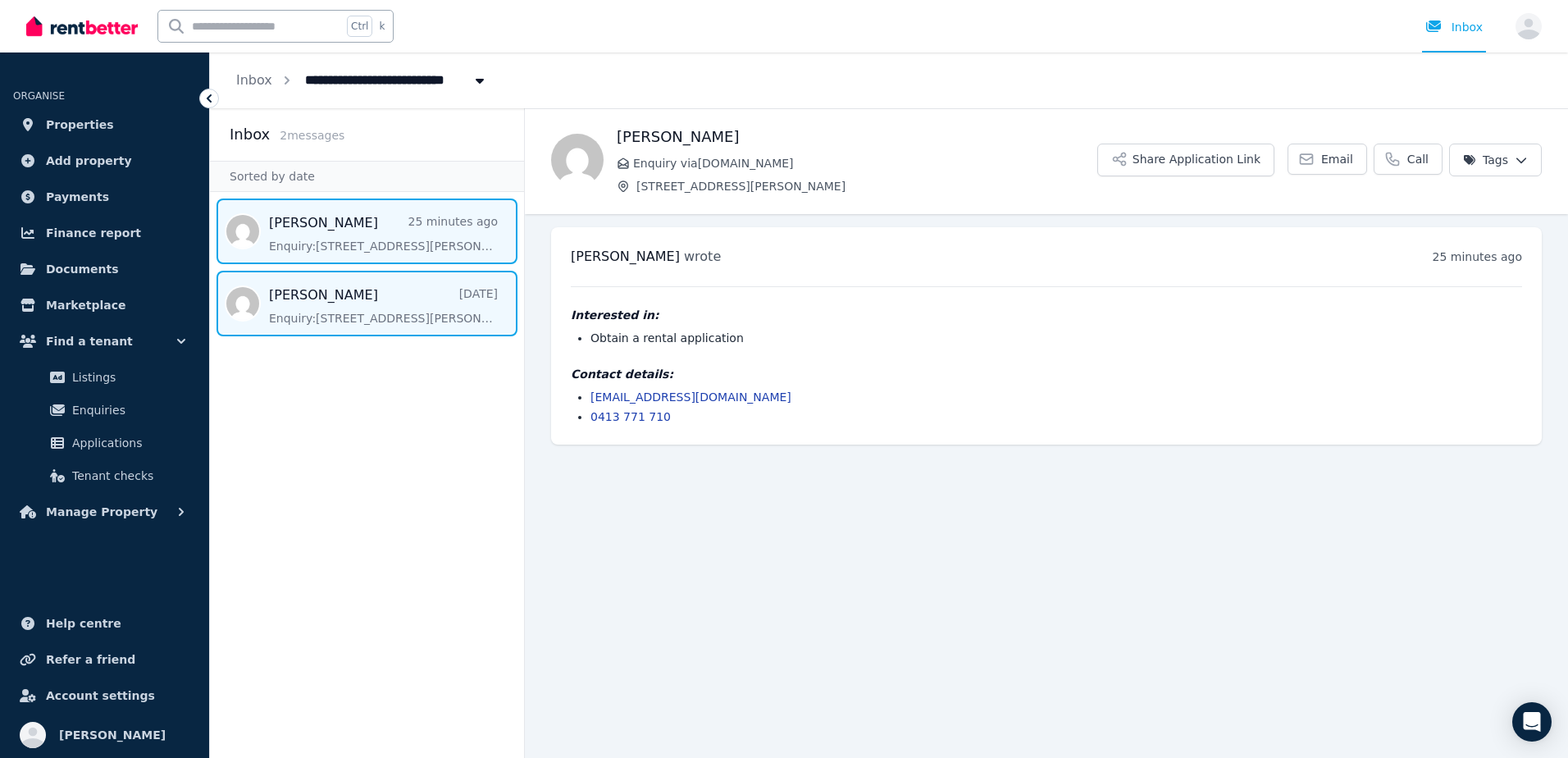
click at [381, 299] on span "Message list" at bounding box center [367, 303] width 314 height 65
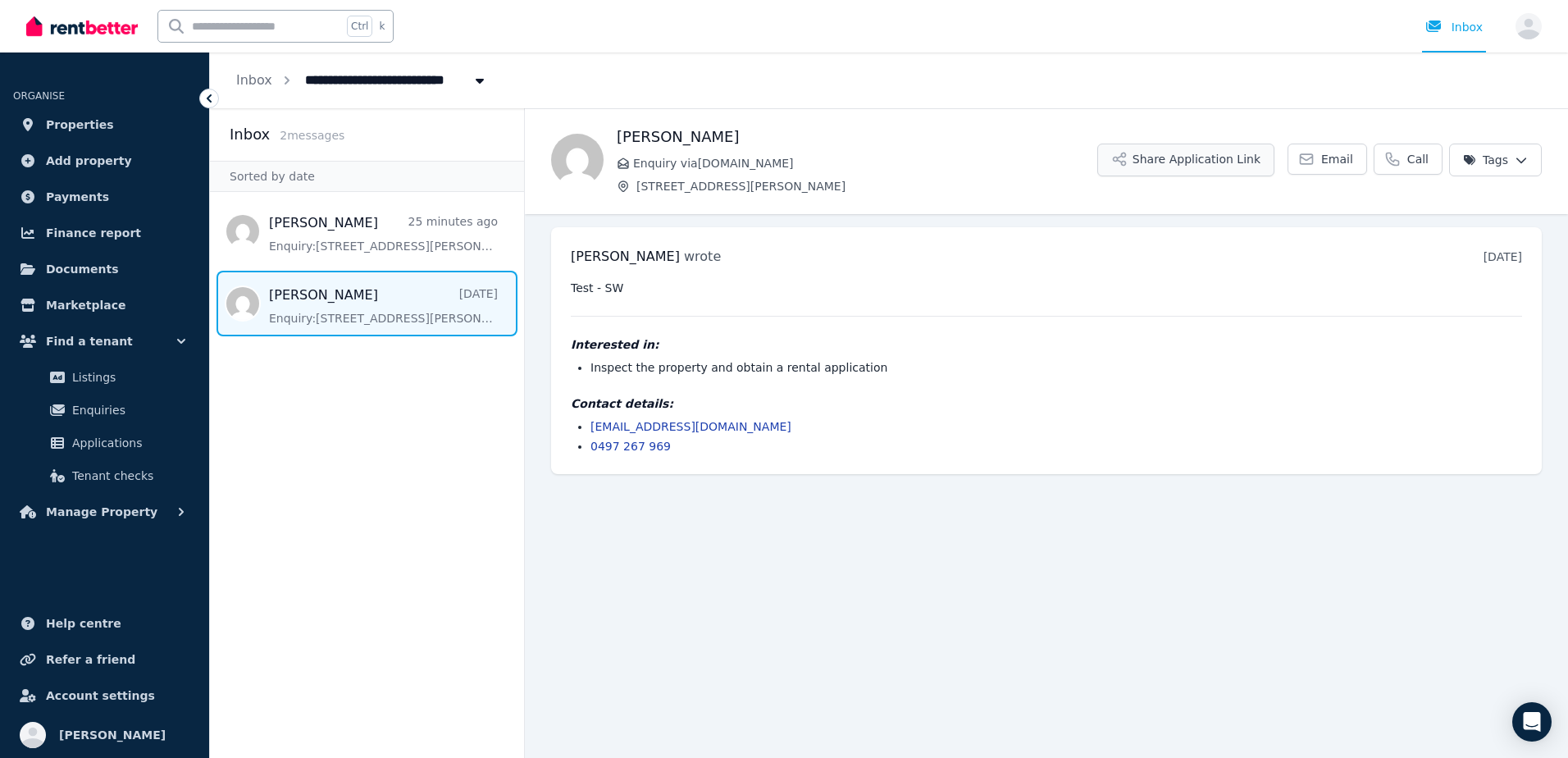
click at [1153, 163] on button "Share Application Link" at bounding box center [1186, 159] width 178 height 33
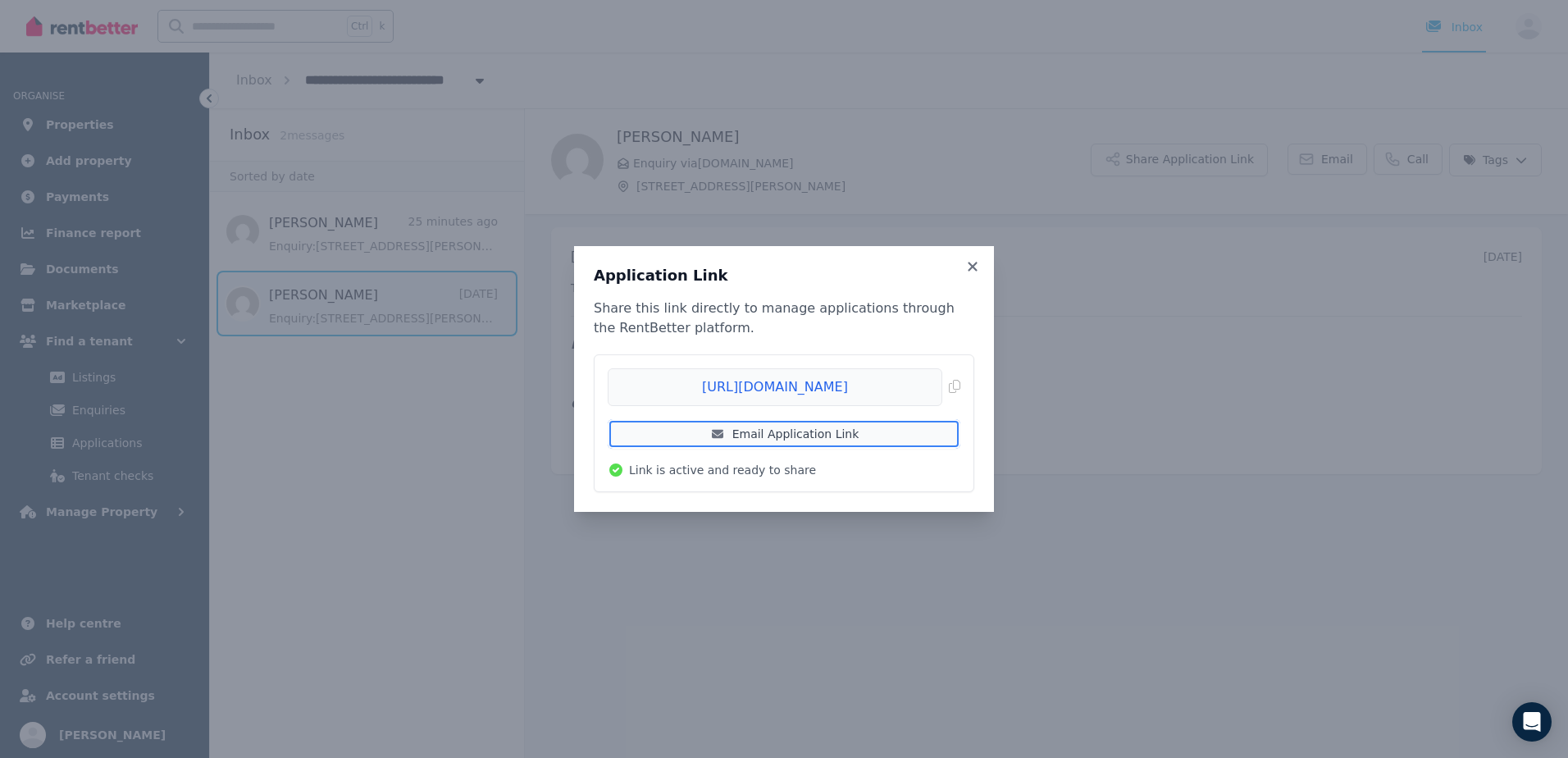
click at [718, 429] on icon at bounding box center [717, 434] width 17 height 12
click at [979, 265] on icon at bounding box center [972, 266] width 17 height 15
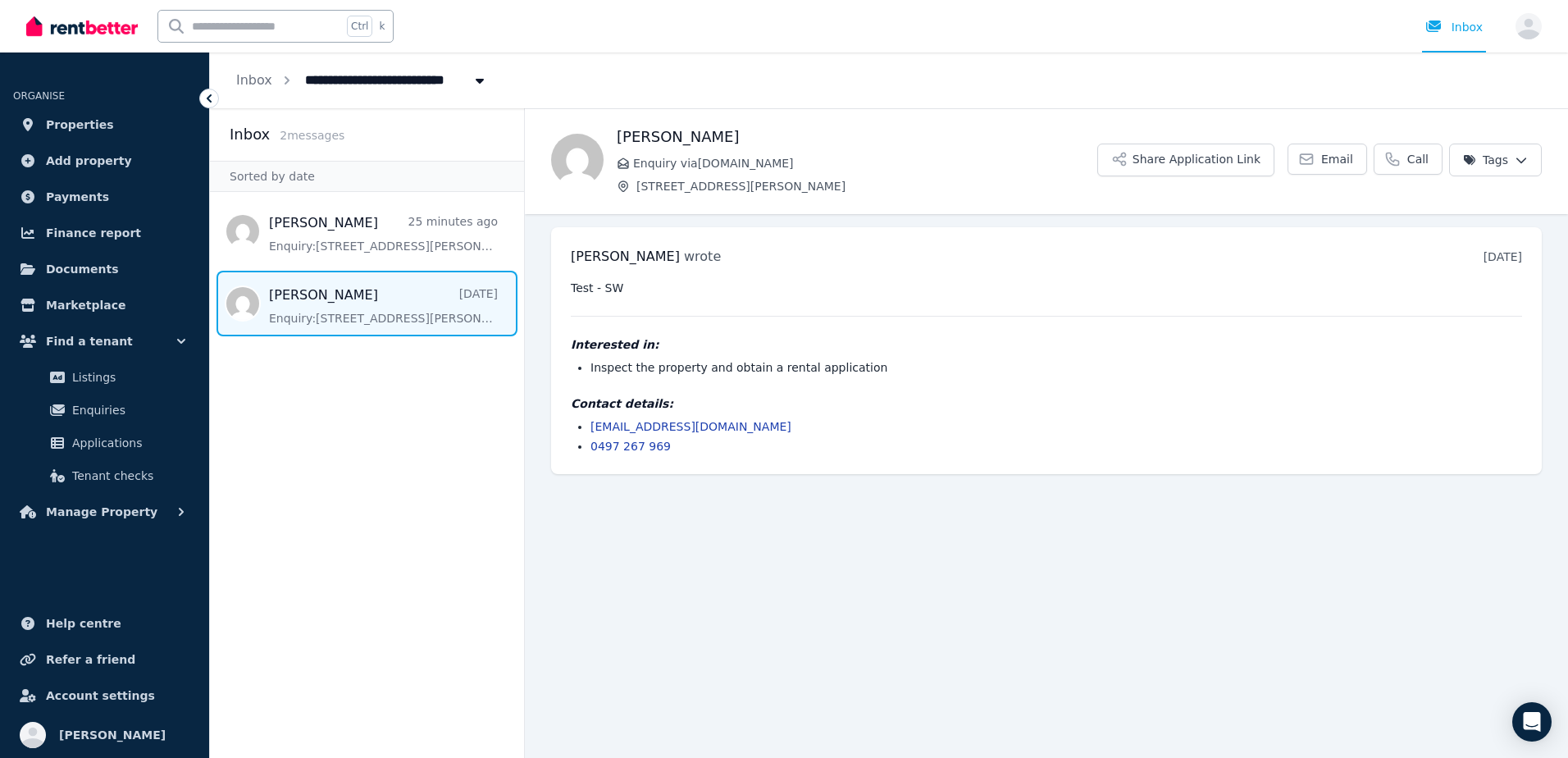
click at [359, 414] on aside "Inbox 2 message s Sorted by date [PERSON_NAME] 25 minutes ago Enquiry: [STREET_…" at bounding box center [367, 433] width 315 height 649
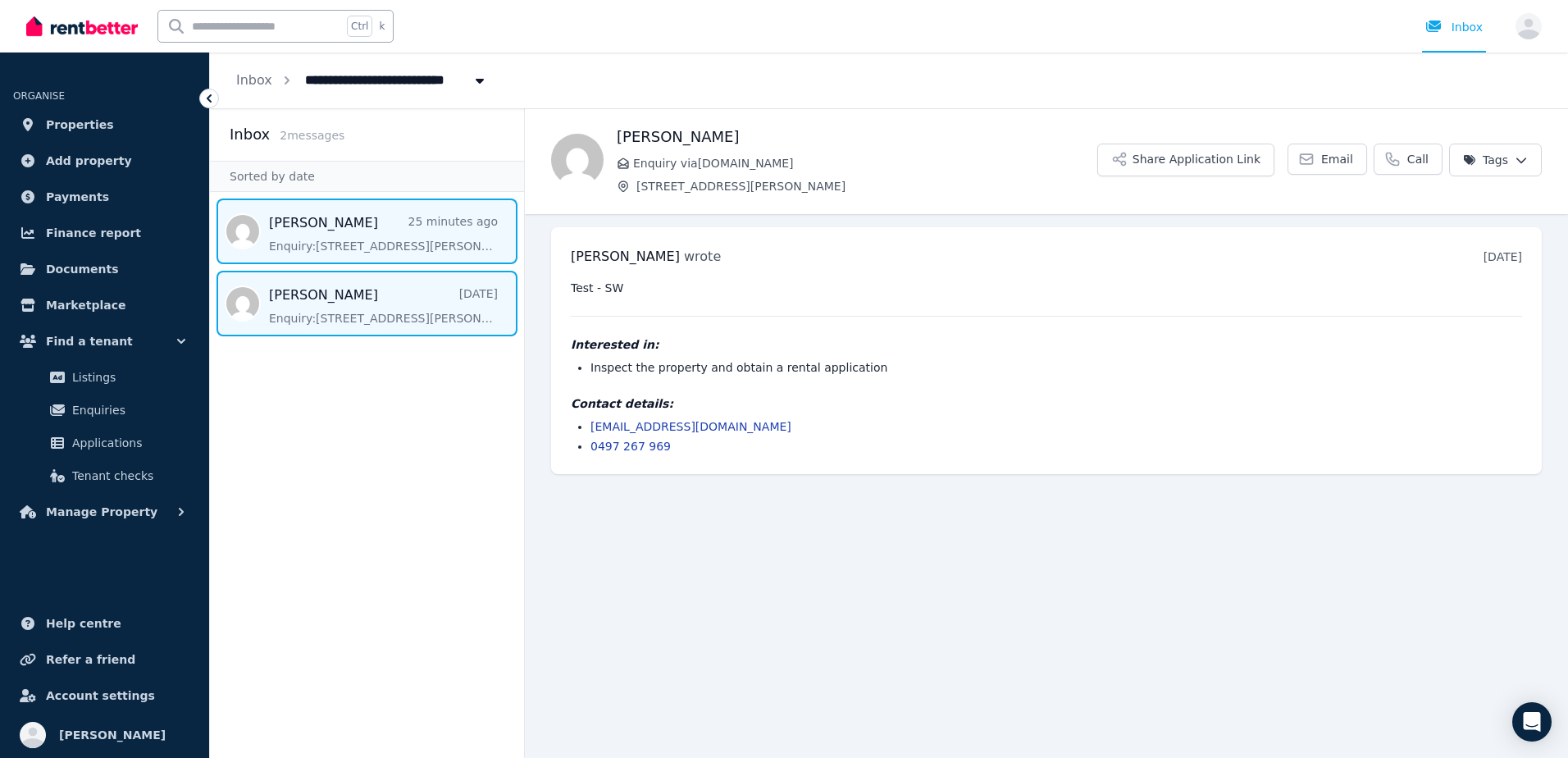
click at [380, 259] on span "Message list" at bounding box center [367, 231] width 314 height 65
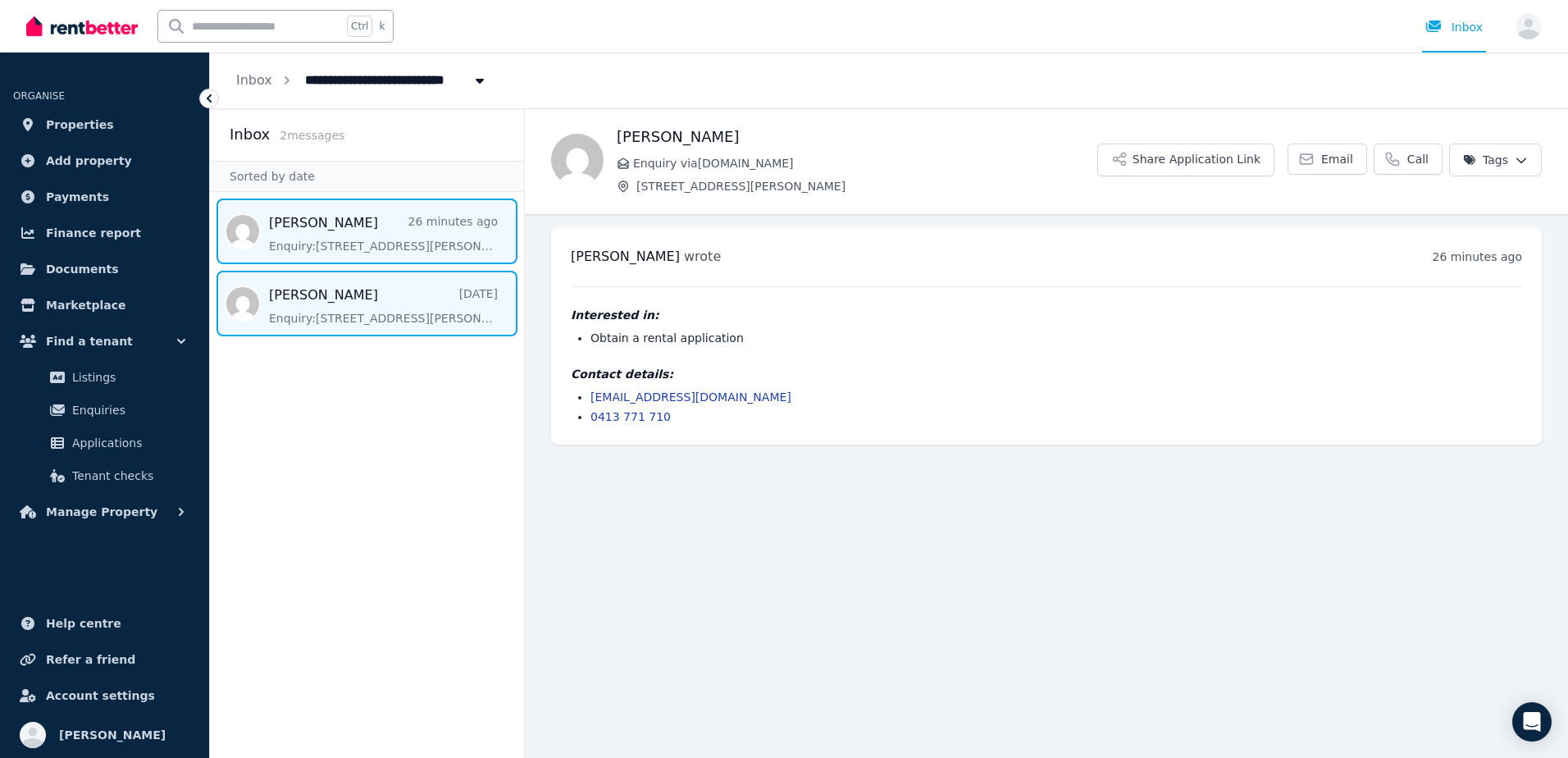
click at [373, 299] on span "Message list" at bounding box center [367, 303] width 314 height 65
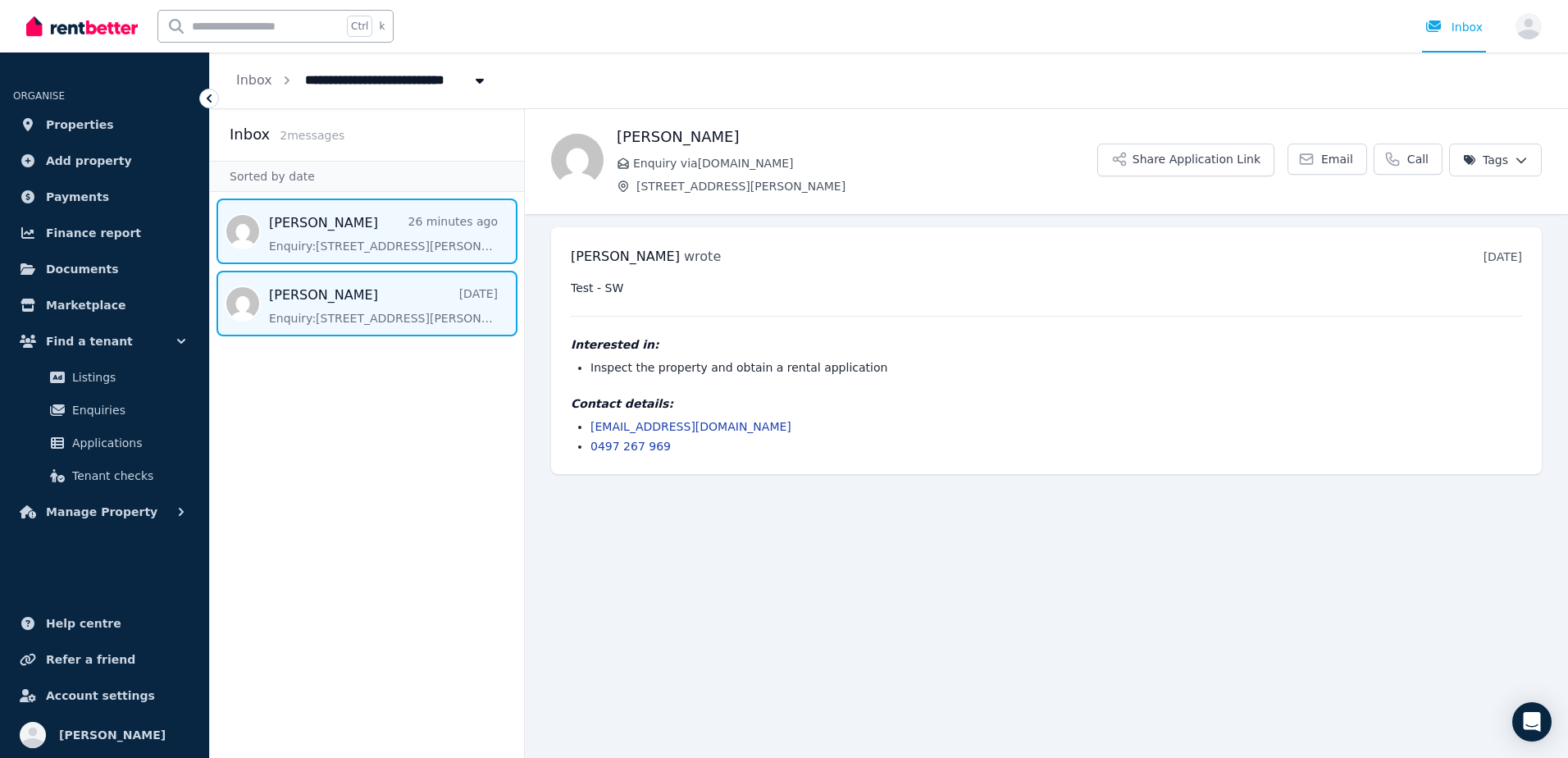
click at [369, 232] on span "Message list" at bounding box center [367, 231] width 314 height 65
